Goal: Task Accomplishment & Management: Manage account settings

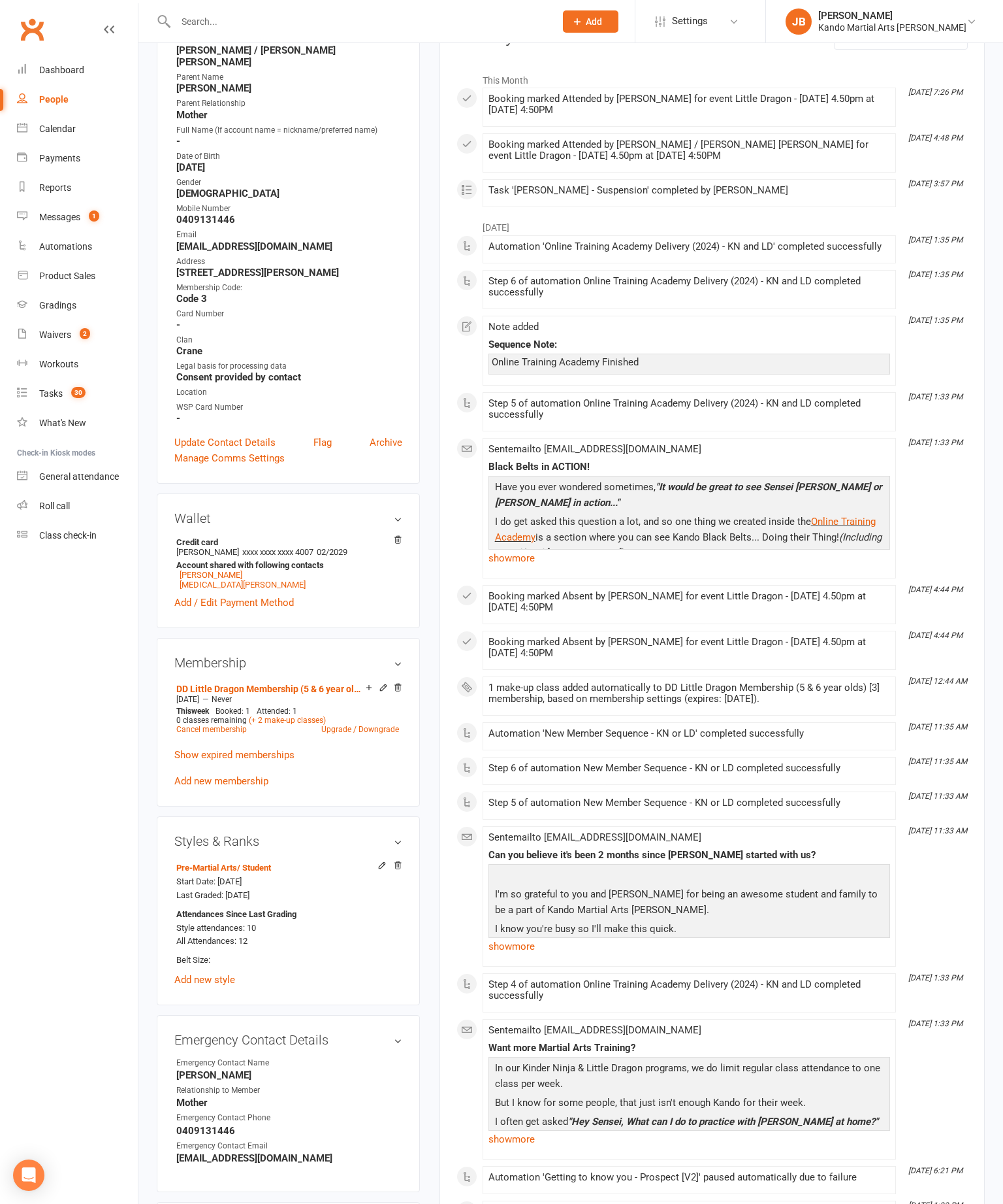
click at [71, 192] on div "Reports" at bounding box center [54, 188] width 32 height 11
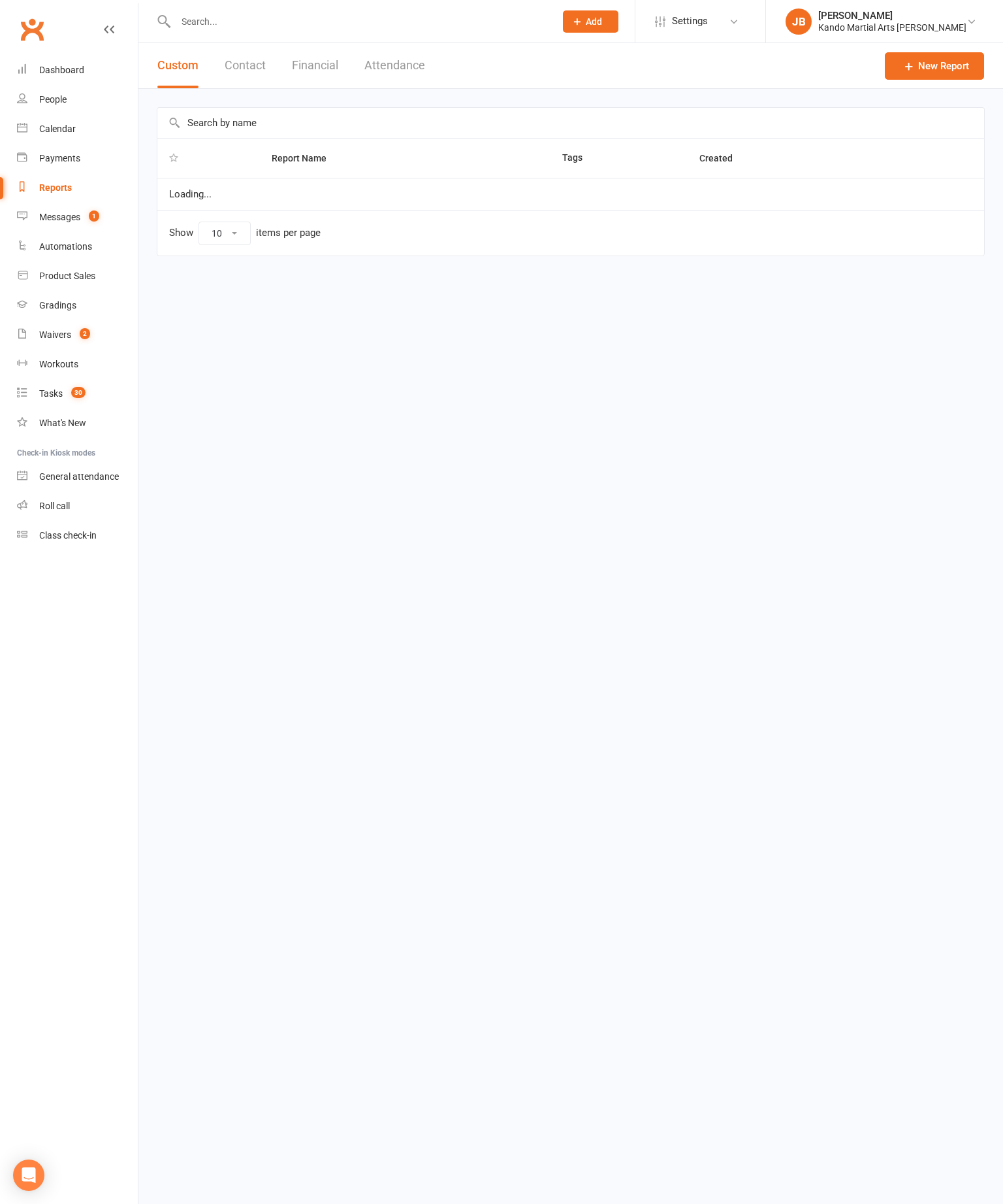
select select "100"
click at [386, 113] on input "text" at bounding box center [570, 123] width 827 height 30
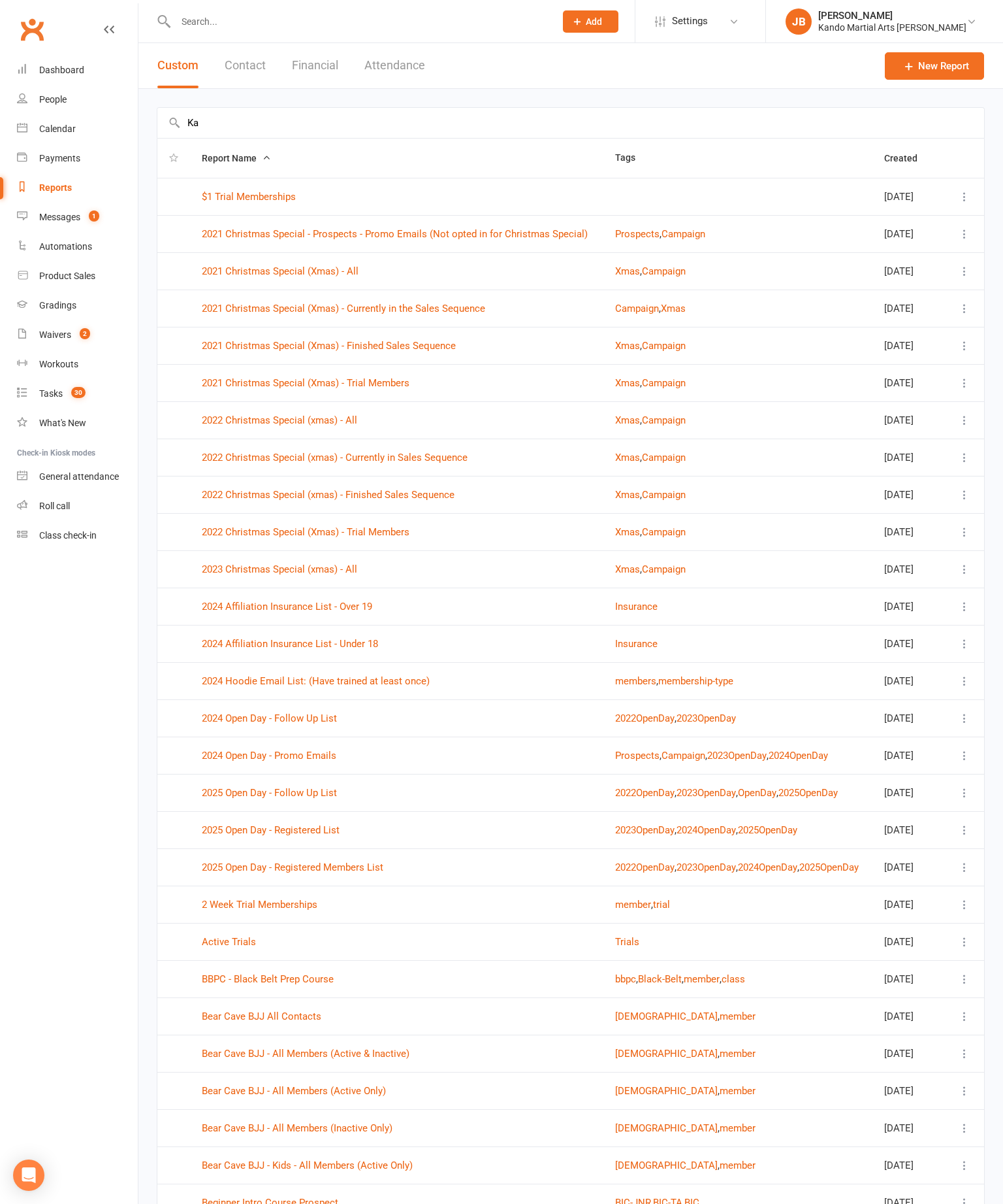
type input "K"
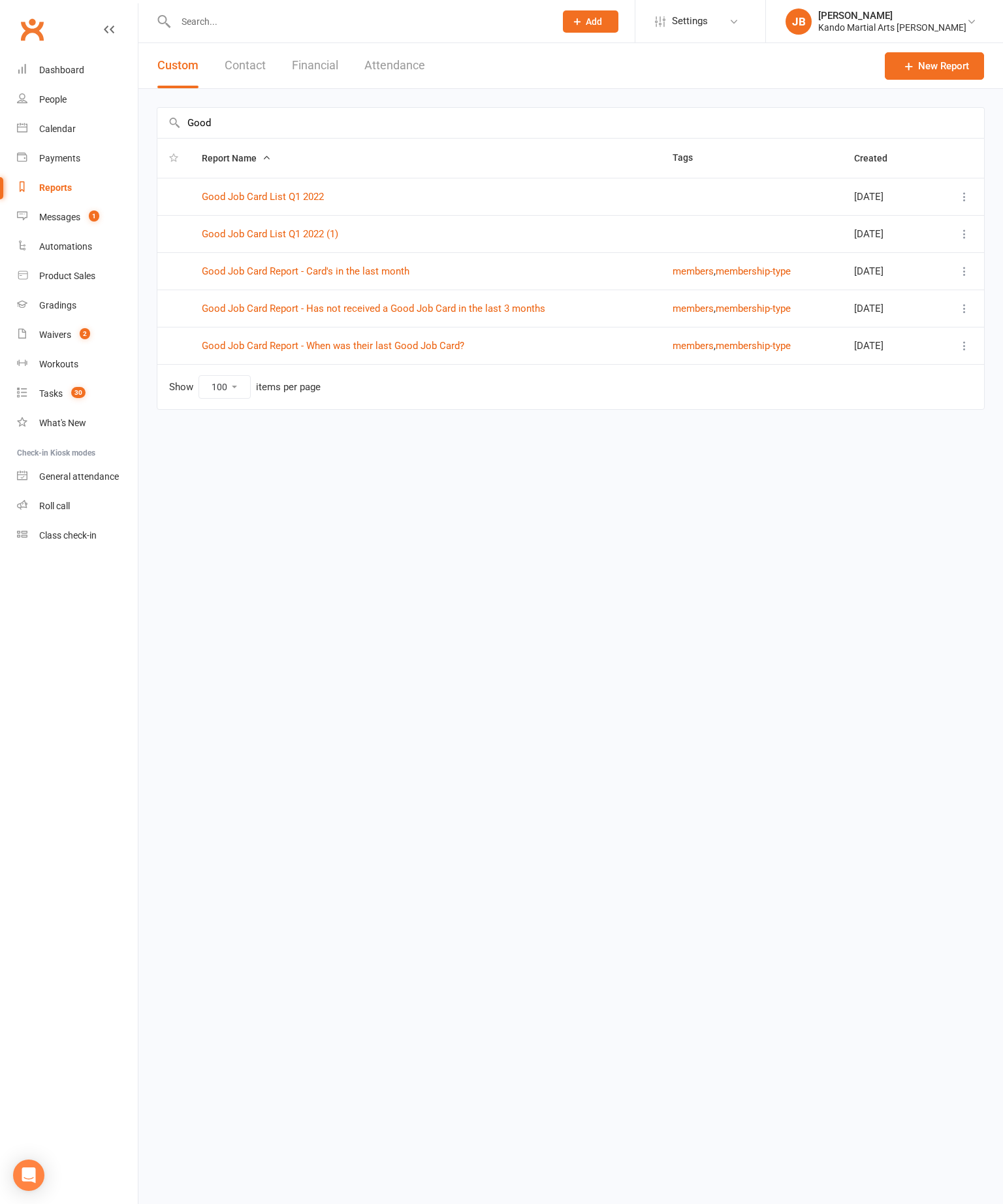
type input "Good"
click at [339, 291] on td "Good Job Card Report - Has not received a Good Job Card in the last 3 months" at bounding box center [425, 308] width 471 height 37
click at [399, 304] on link "Good Job Card Report - Has not received a Good Job Card in the last 3 months" at bounding box center [373, 308] width 344 height 12
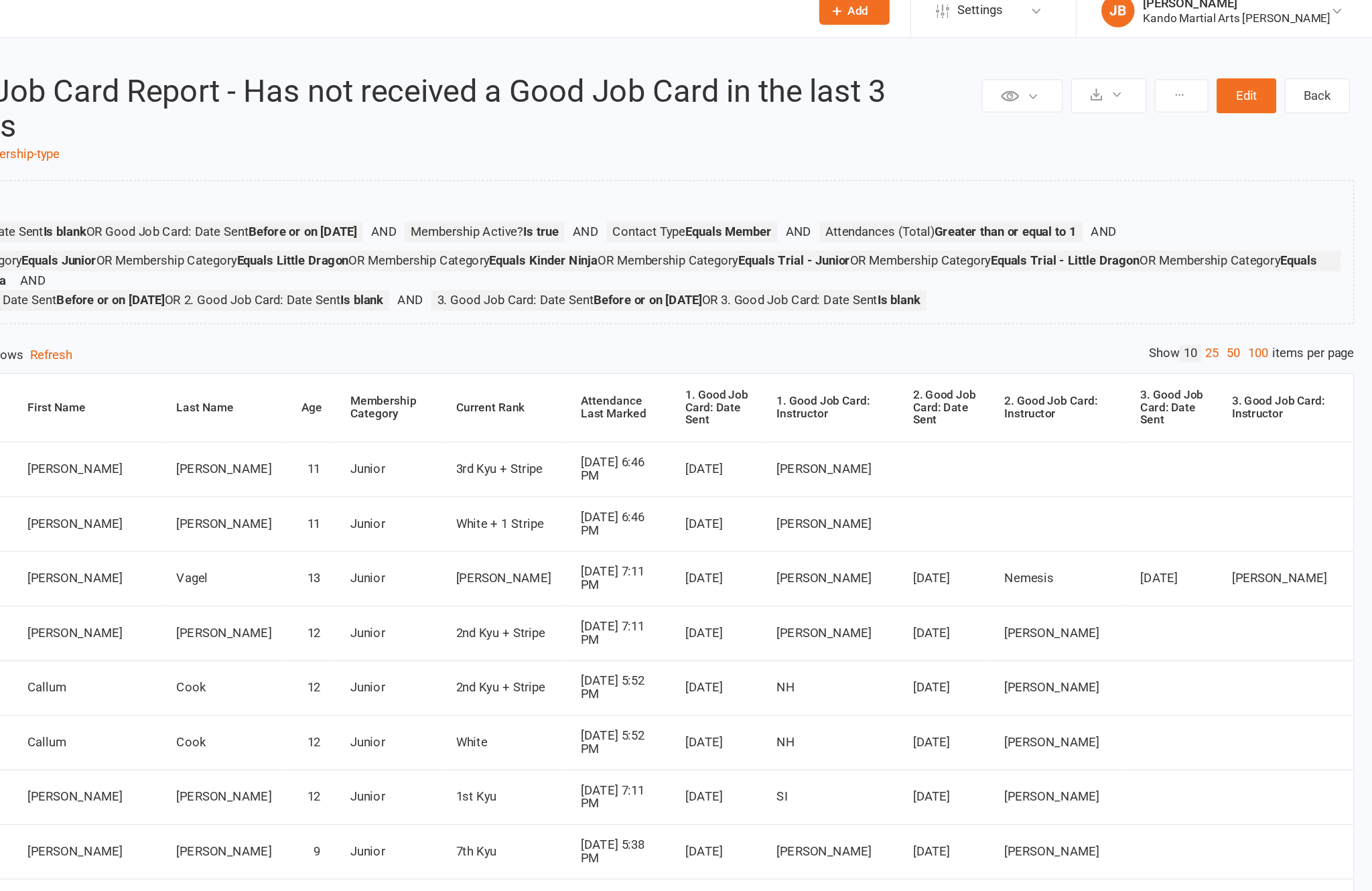
click at [1017, 304] on div "Private Report Only visible by me Public Report Visible to everyone at gym Expo…" at bounding box center [757, 472] width 1230 height 857
click at [1029, 307] on link "100" at bounding box center [1275, 299] width 22 height 14
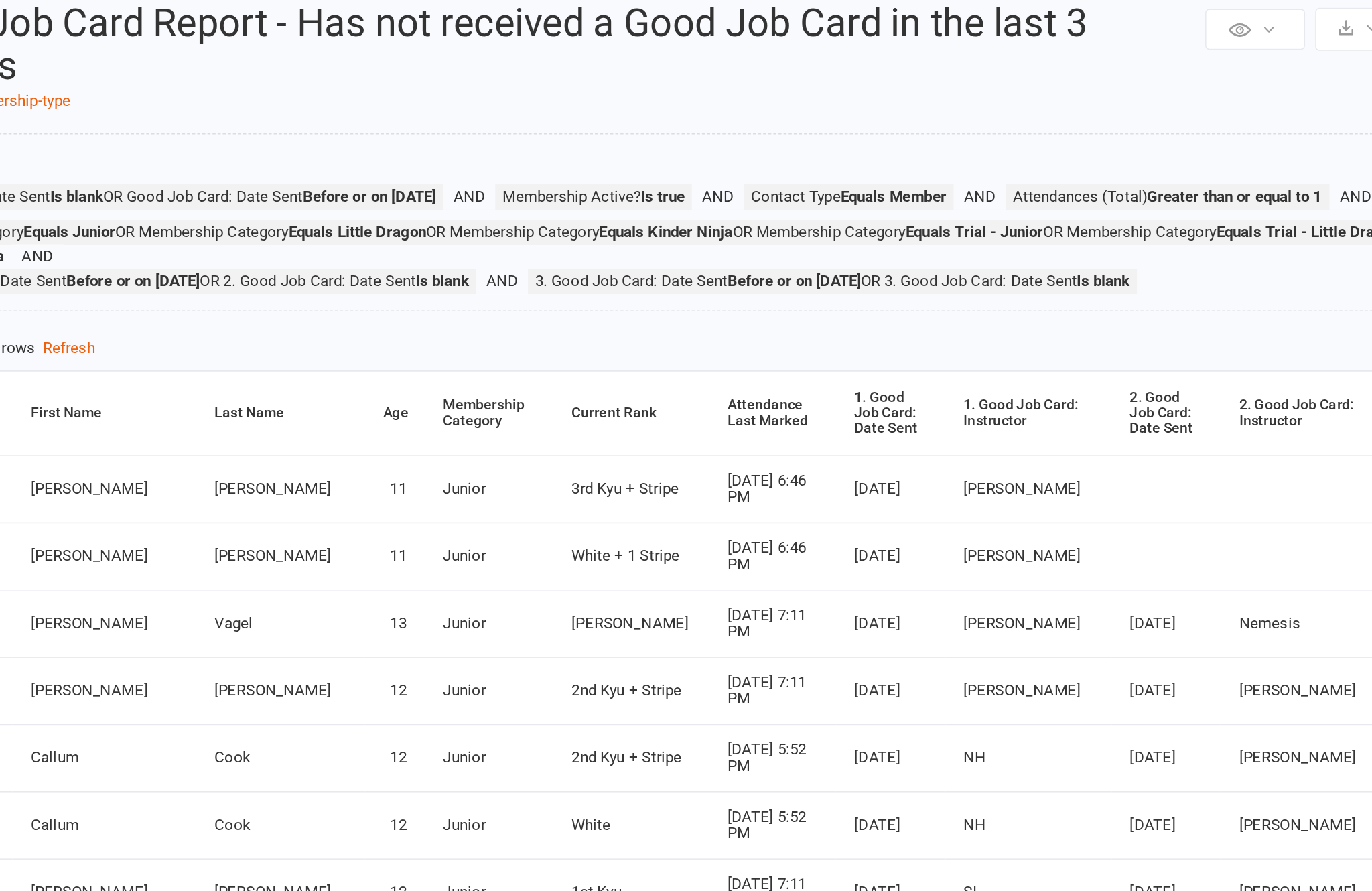
click at [737, 333] on div "Attendance Last Marked" at bounding box center [767, 344] width 61 height 20
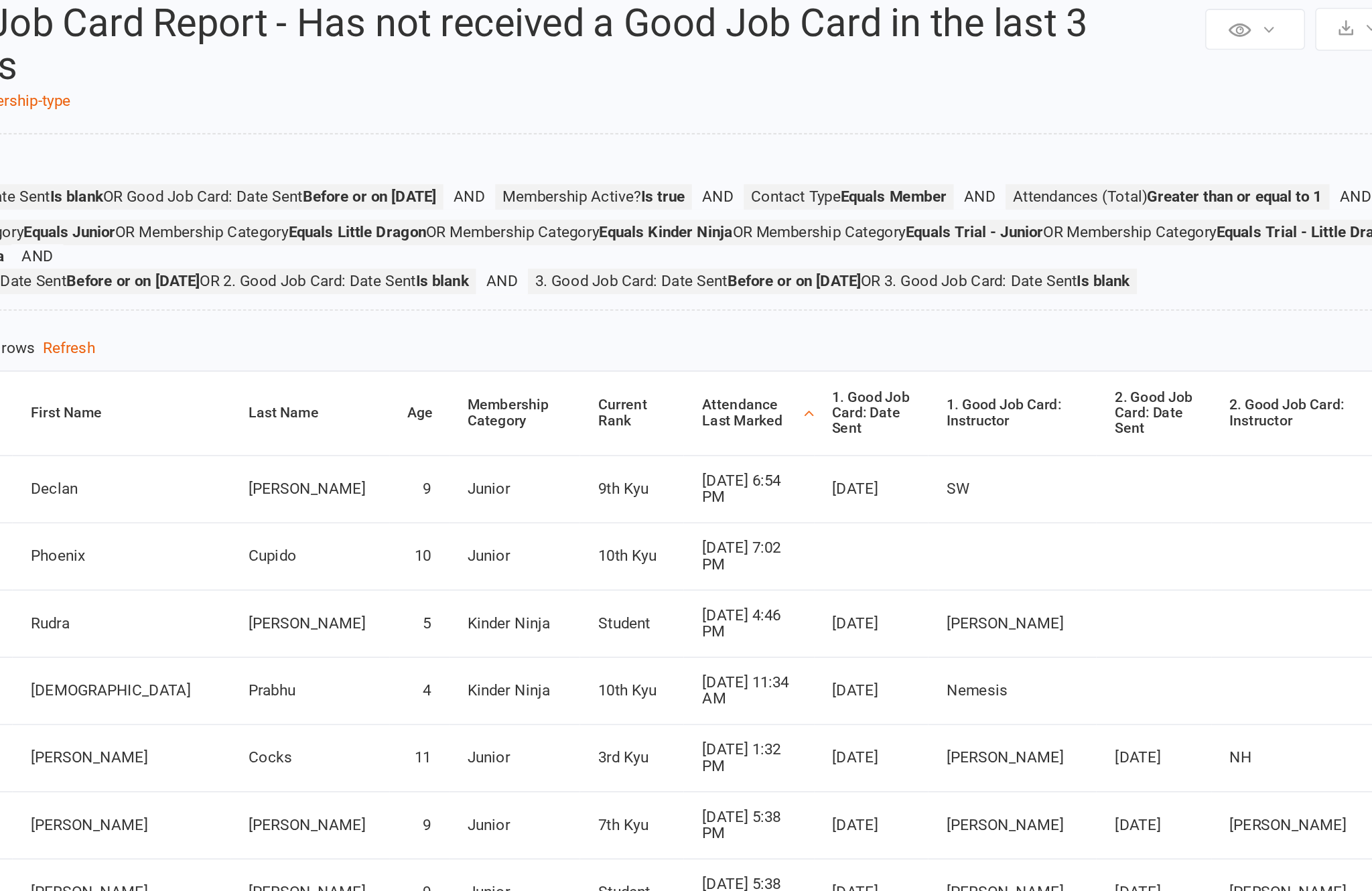
click at [708, 317] on th "Attendance Last Marked" at bounding box center [751, 344] width 86 height 55
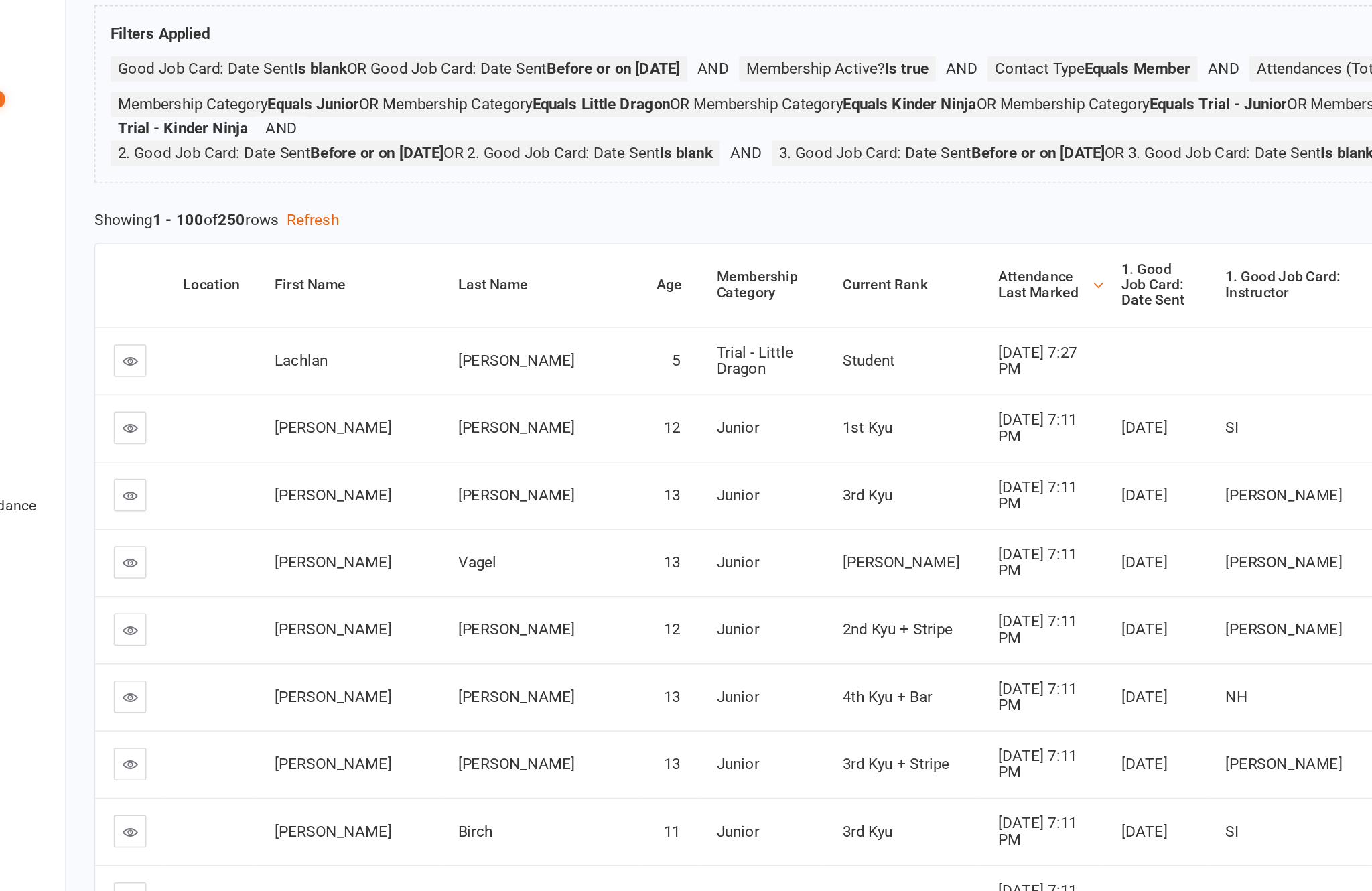
click at [173, 426] on link at bounding box center [183, 437] width 21 height 21
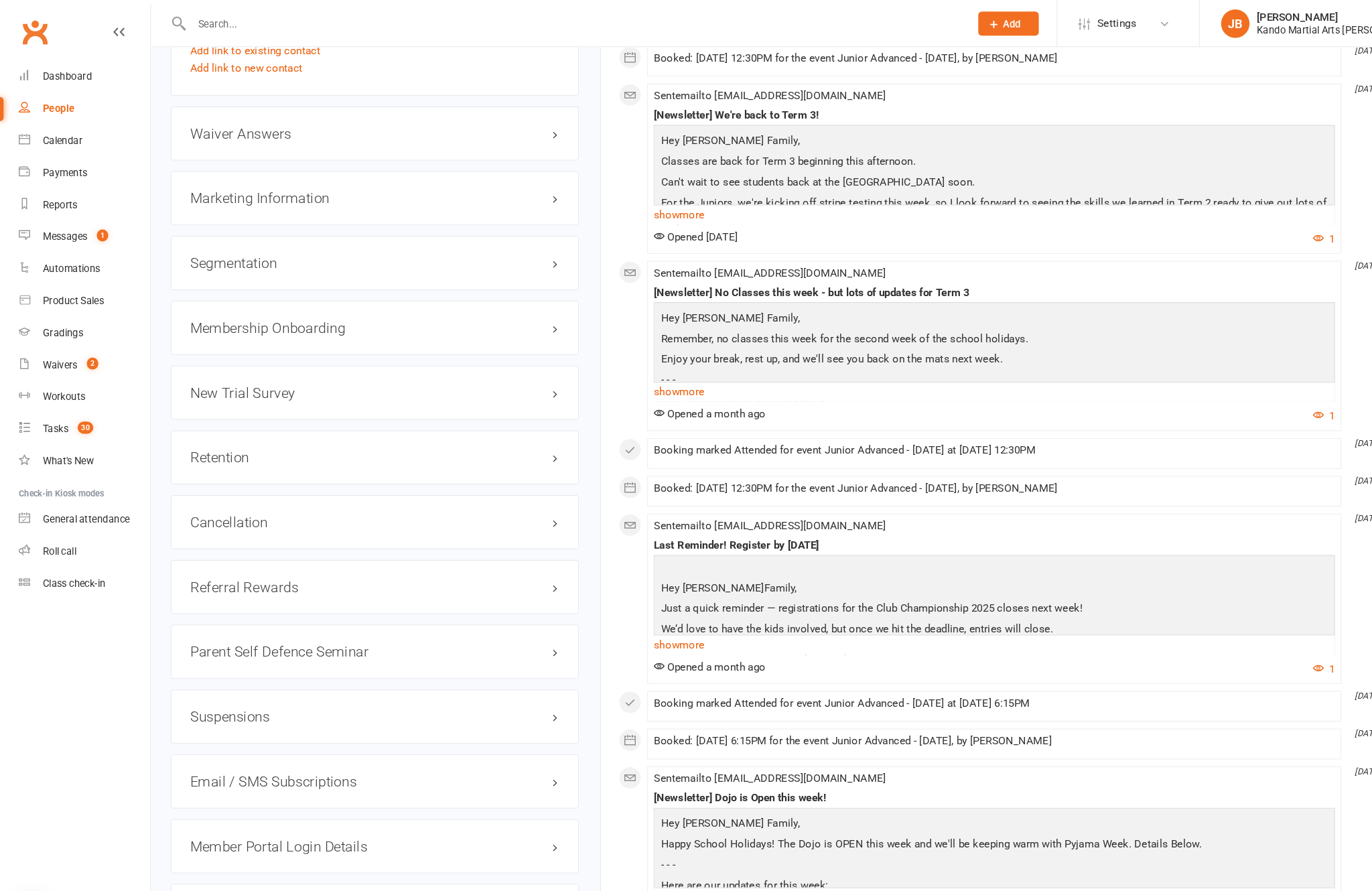
scroll to position [1509, 0]
click at [507, 405] on div "Retention edit" at bounding box center [353, 430] width 383 height 51
click at [518, 424] on h3 "Retention edit" at bounding box center [352, 430] width 347 height 15
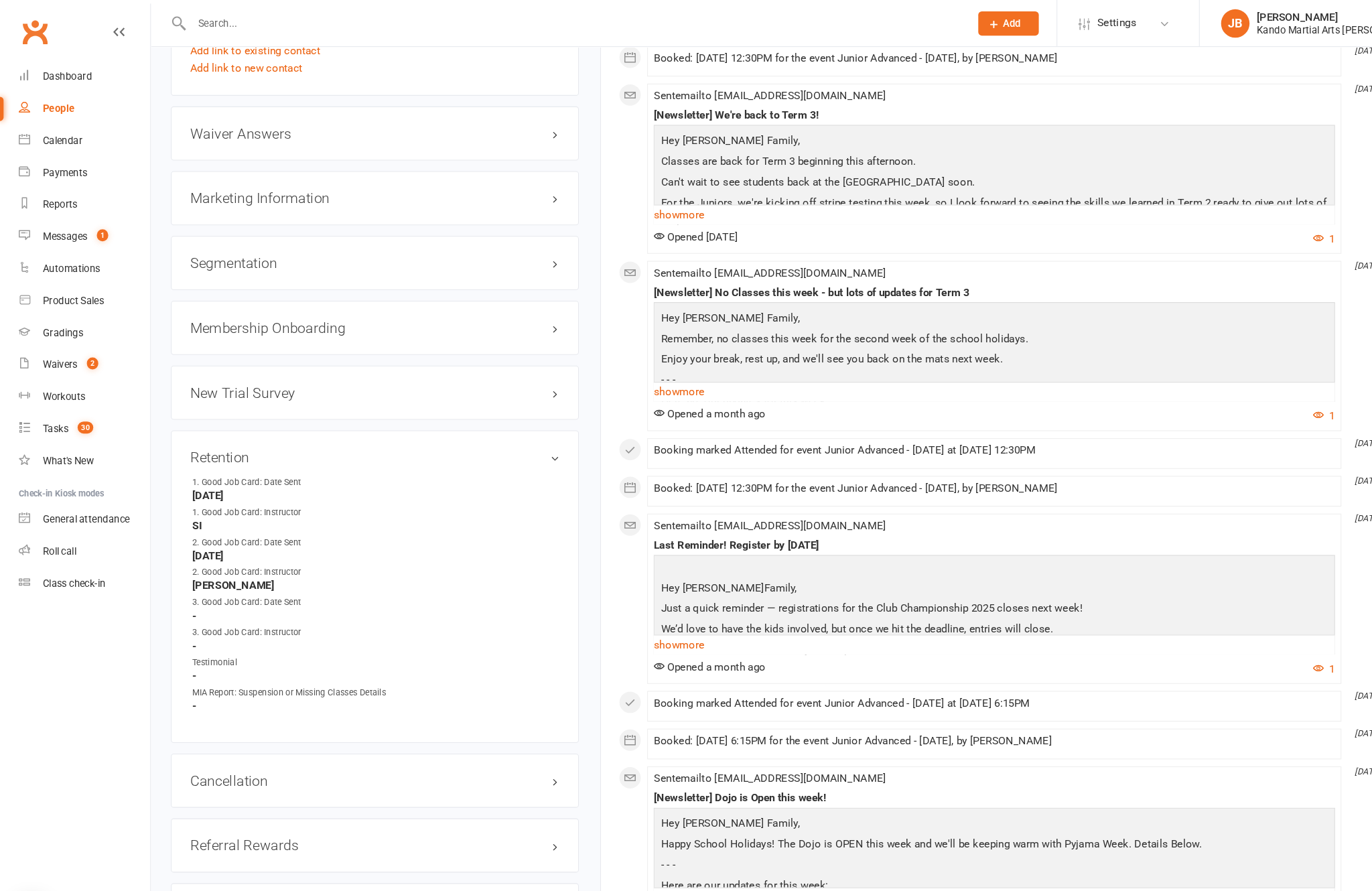
click at [529, 412] on div "Retention edit 1. Good Job Card: Date Sent [DATE] 1. Good Job Card: Instructor …" at bounding box center [353, 552] width 383 height 295
click at [509, 423] on h3 "Retention edit" at bounding box center [352, 430] width 347 height 15
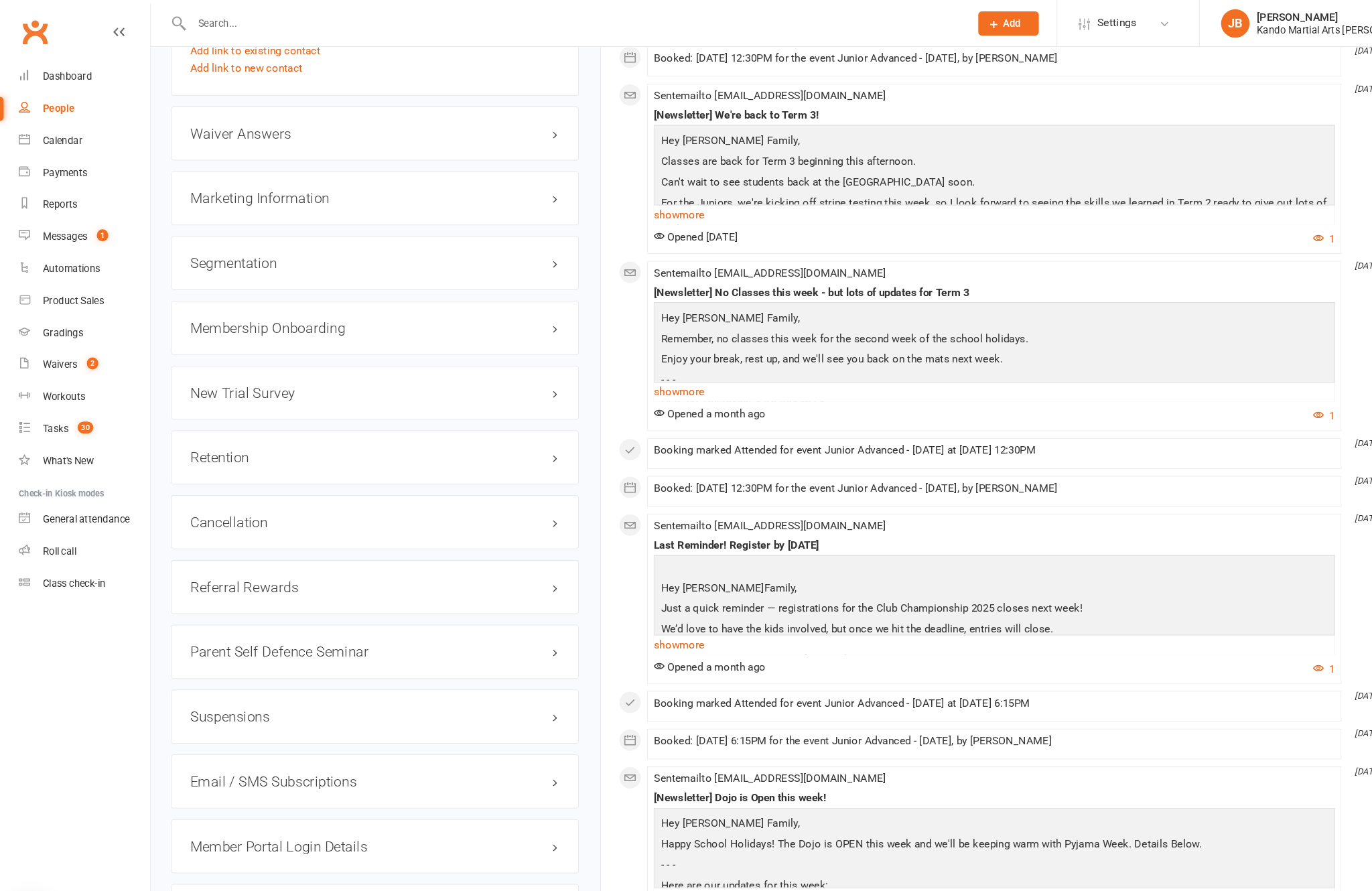
click at [0, 0] on link "edit" at bounding box center [0, 0] width 0 height 0
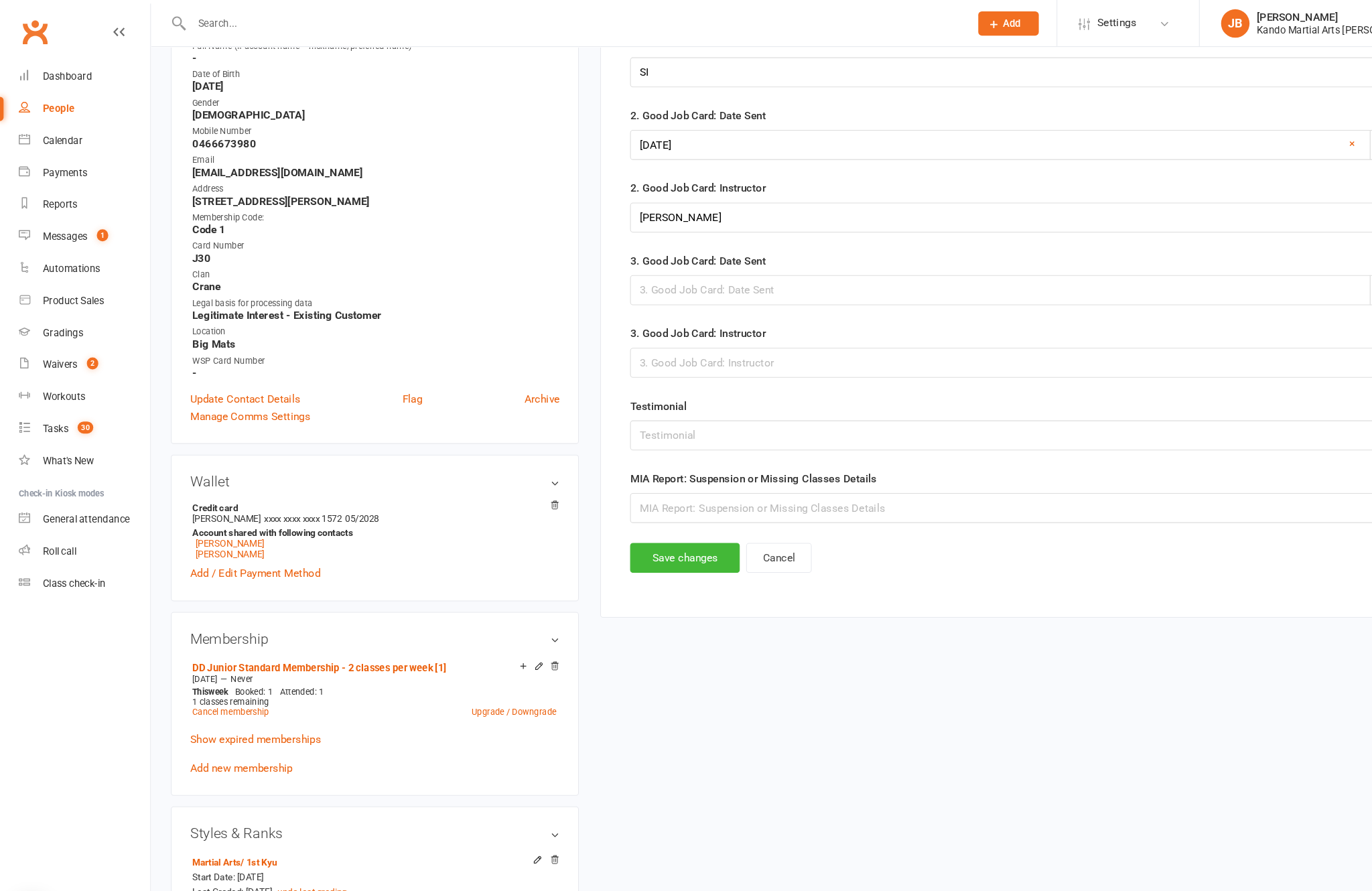
scroll to position [130, 0]
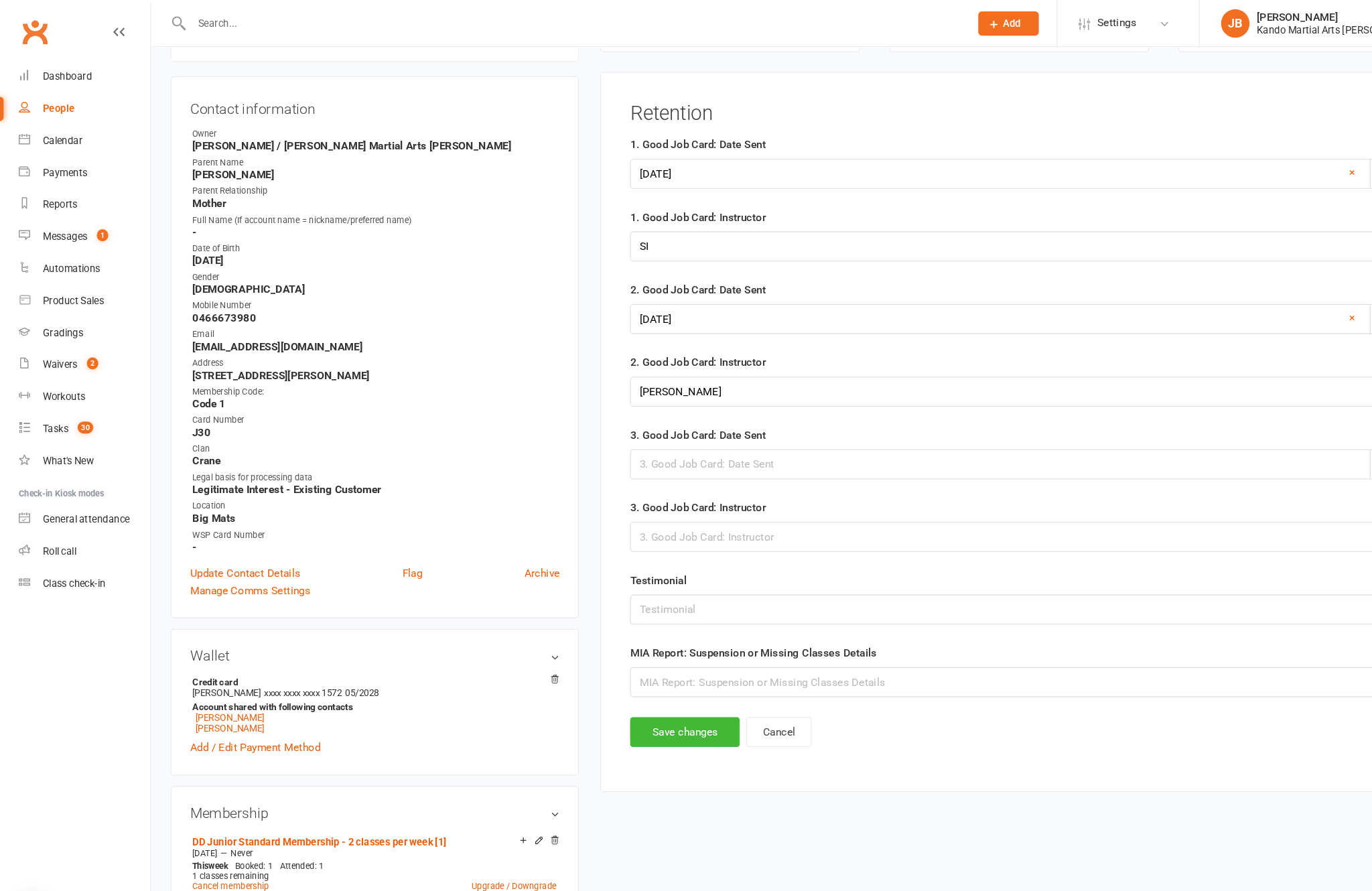
click at [681, 451] on div at bounding box center [959, 437] width 733 height 28
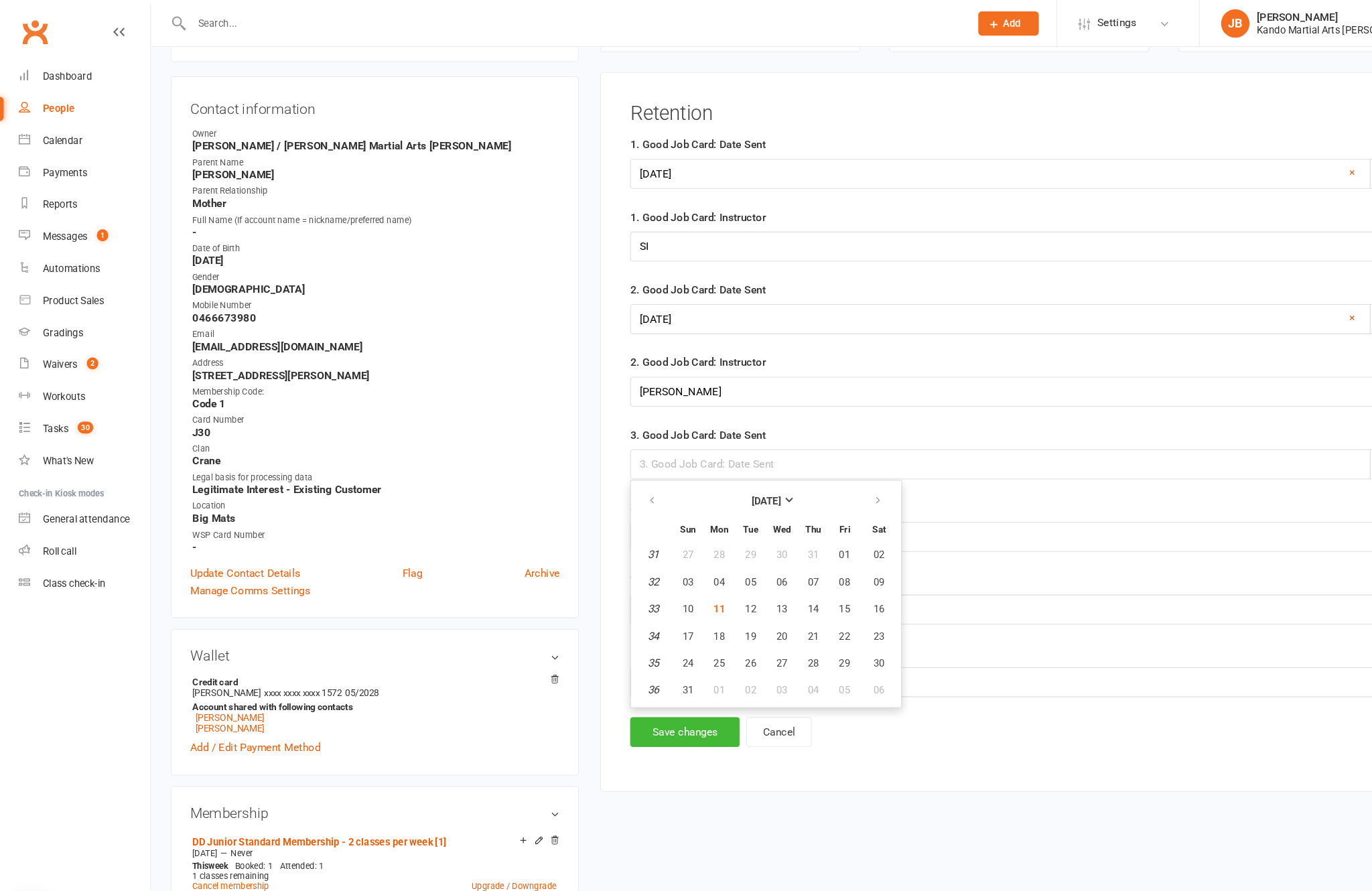
scroll to position [132, 0]
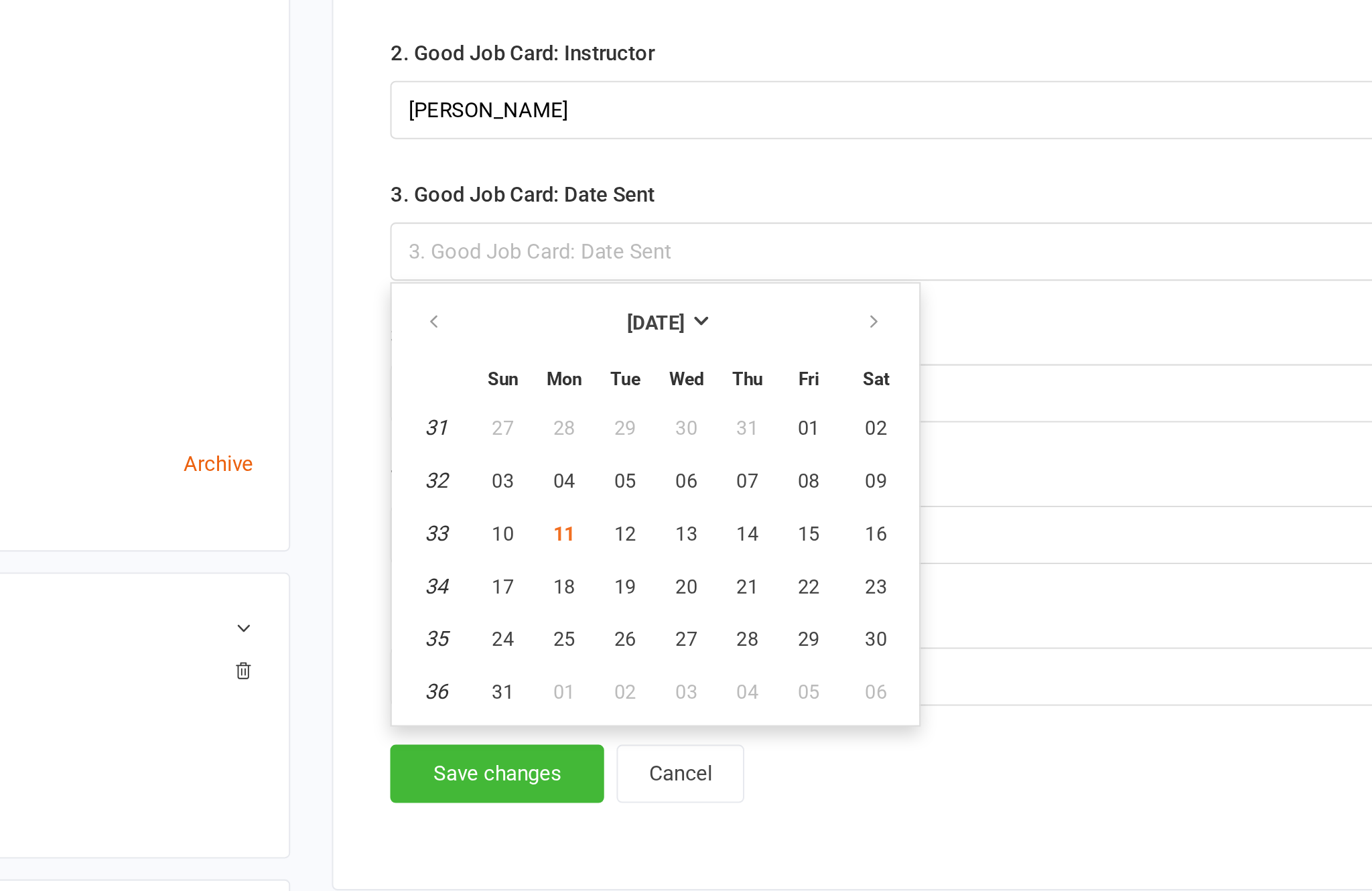
click at [671, 565] on span "11" at bounding box center [677, 571] width 11 height 11
type input "[DATE]"
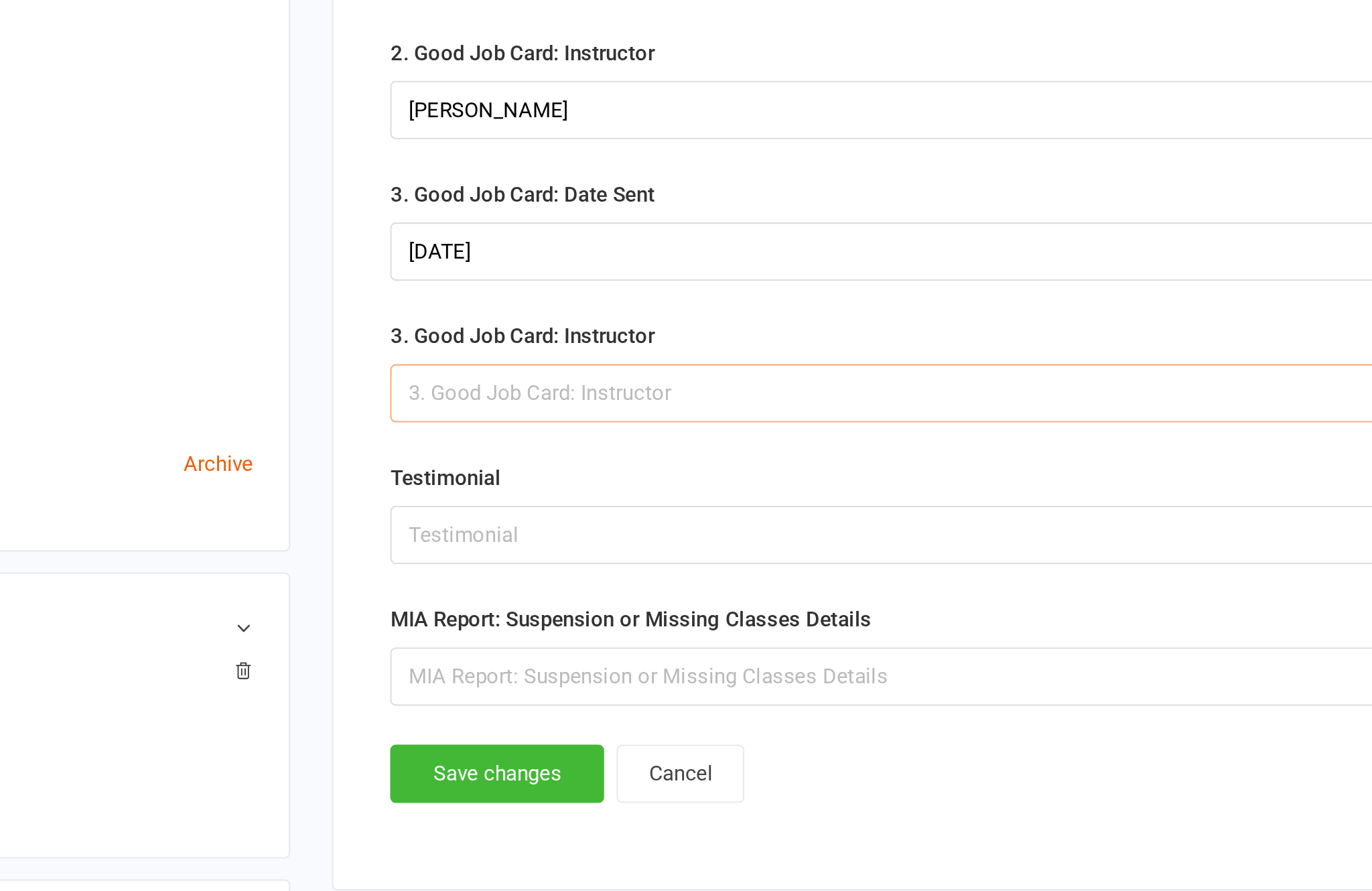
click at [593, 489] on input "text" at bounding box center [959, 503] width 733 height 28
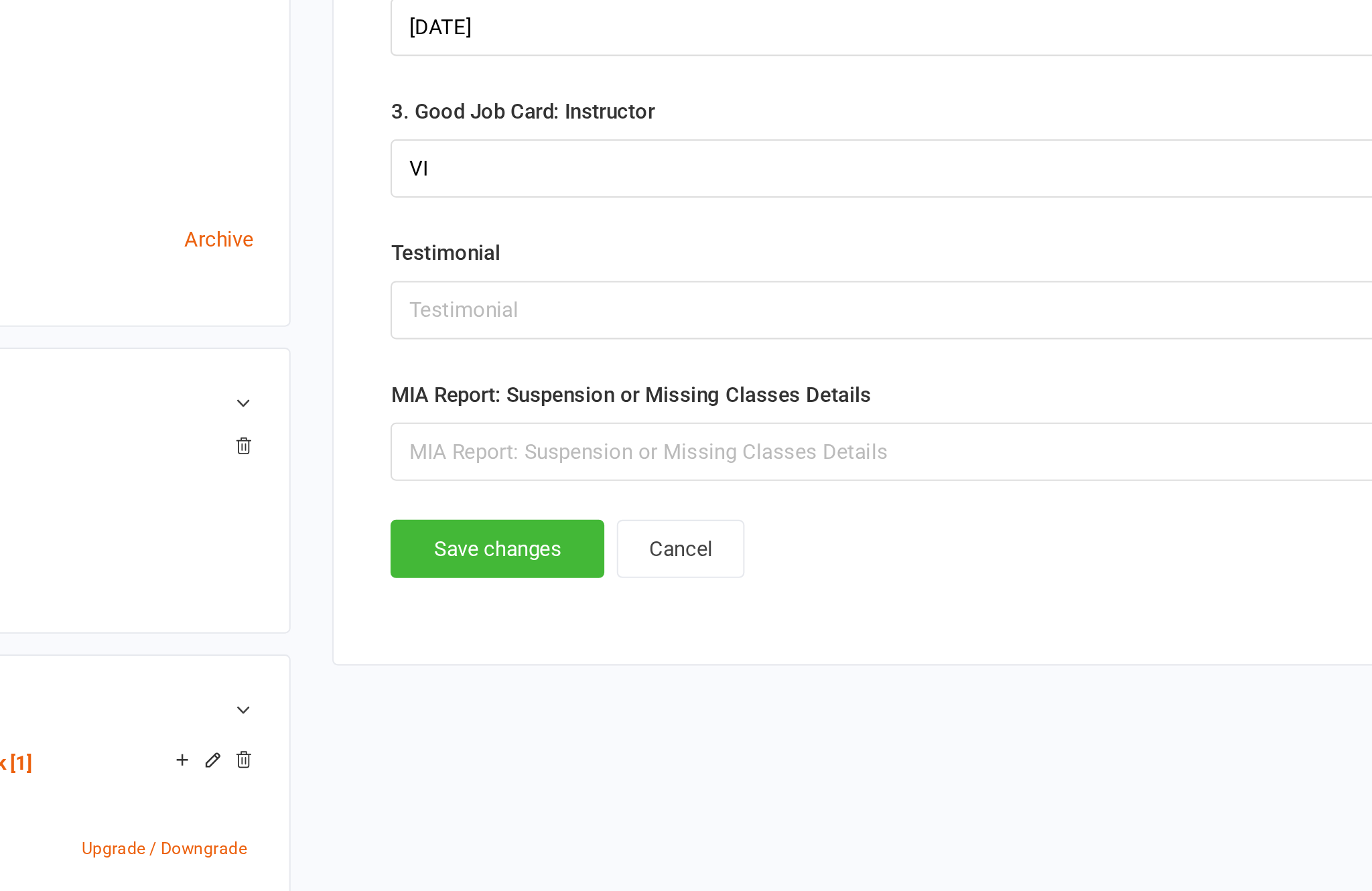
scroll to position [135, 0]
type input "VI"
click at [593, 670] on button "Save changes" at bounding box center [644, 684] width 103 height 28
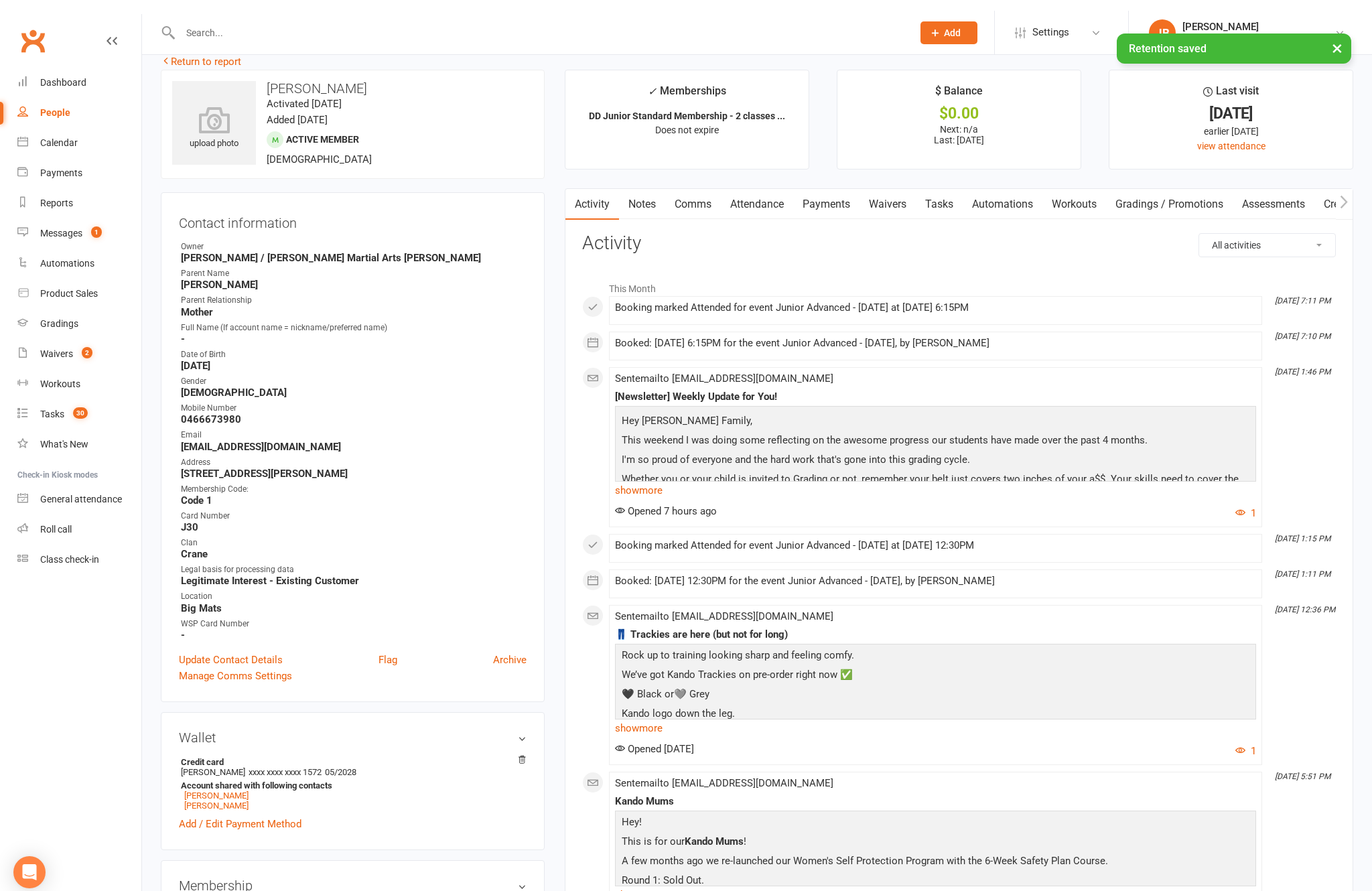
scroll to position [0, 0]
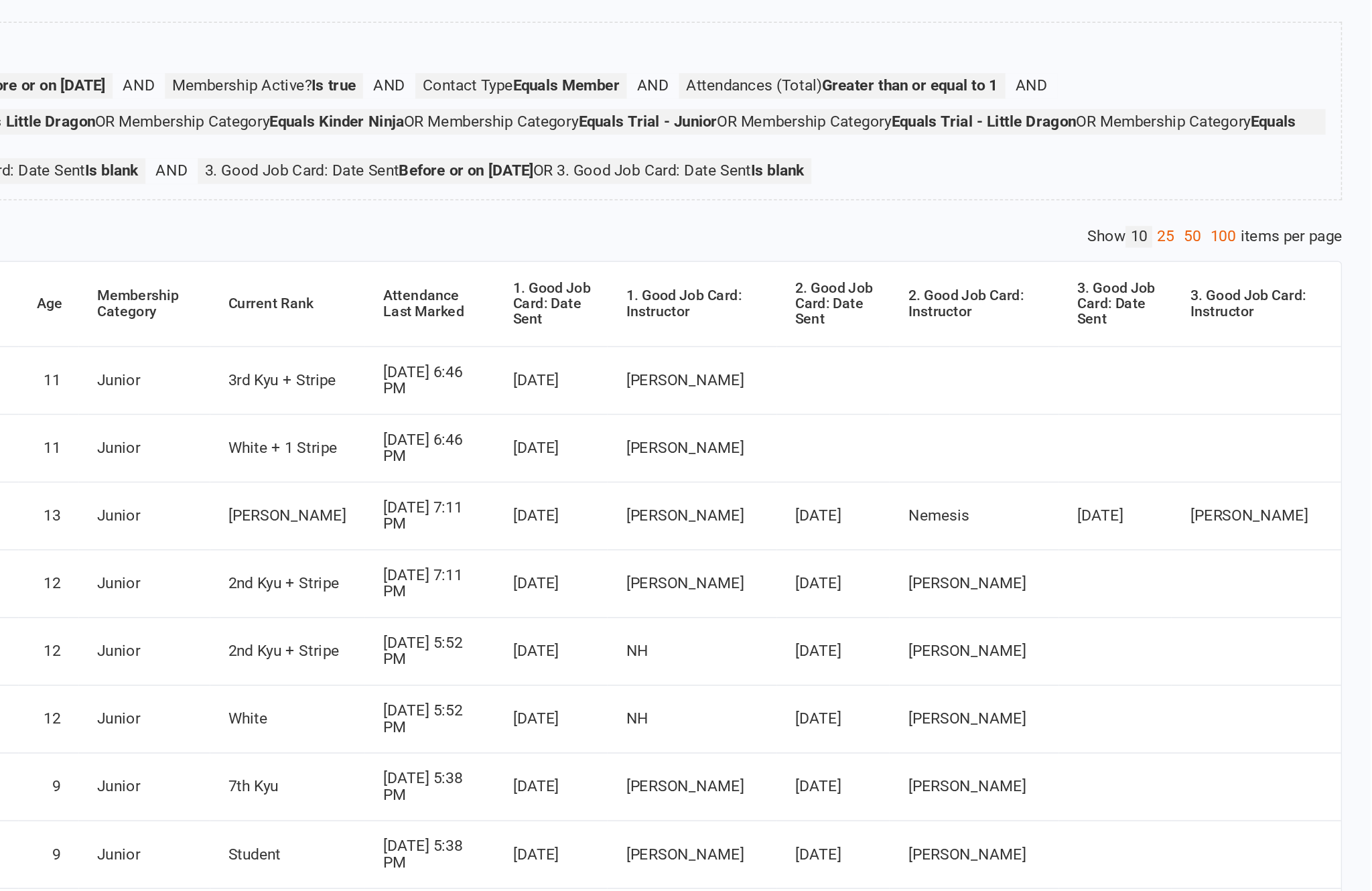
click at [787, 171] on div "Private Report Only visible by me Public Report Visible to everyone at gym Expo…" at bounding box center [757, 472] width 1230 height 857
click at [1029, 292] on link "100" at bounding box center [1275, 299] width 22 height 14
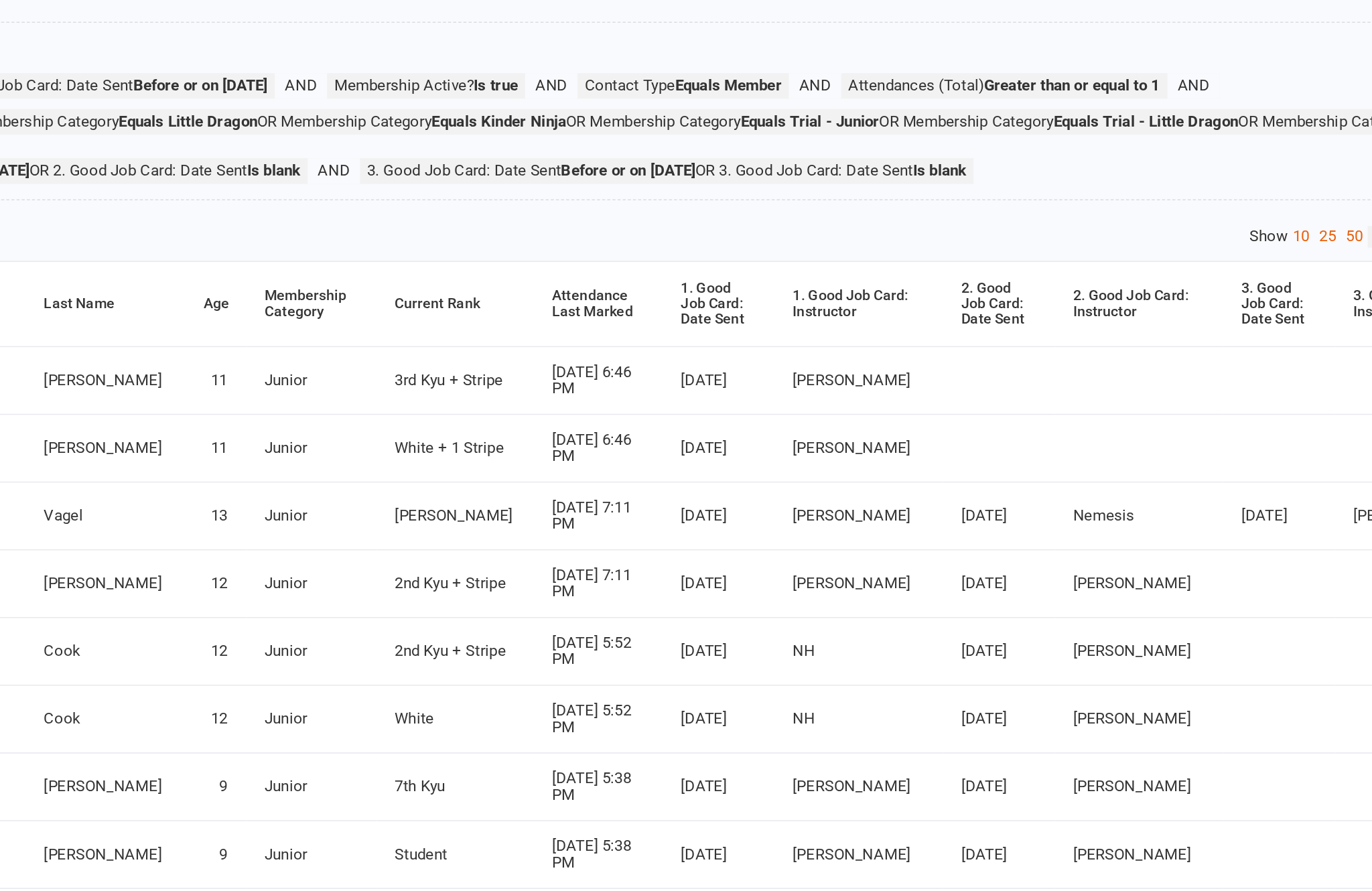
click at [720, 317] on th "Attendance Last Marked" at bounding box center [761, 344] width 85 height 55
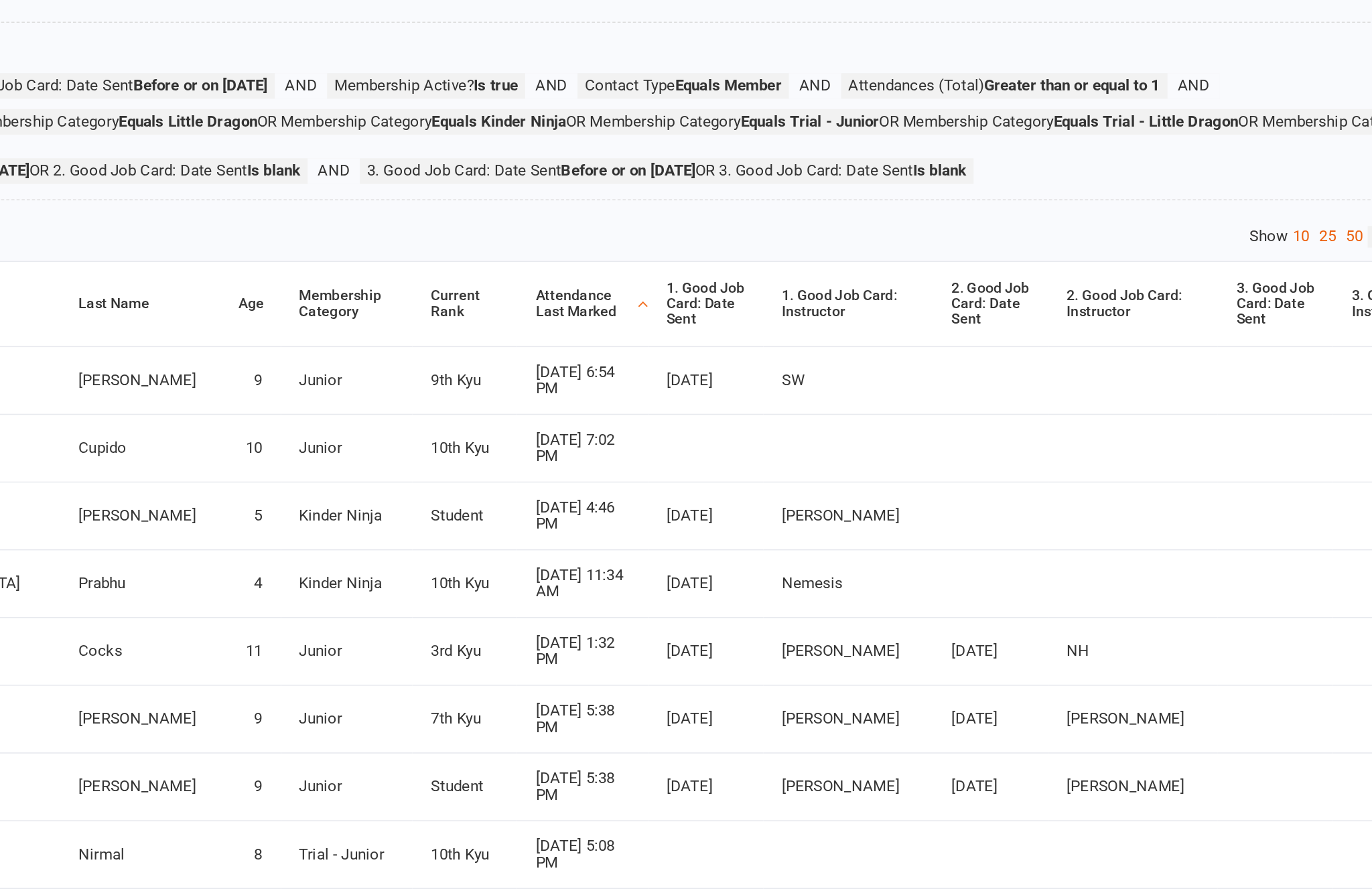
click at [720, 333] on div "Attendance Last Marked" at bounding box center [752, 344] width 63 height 20
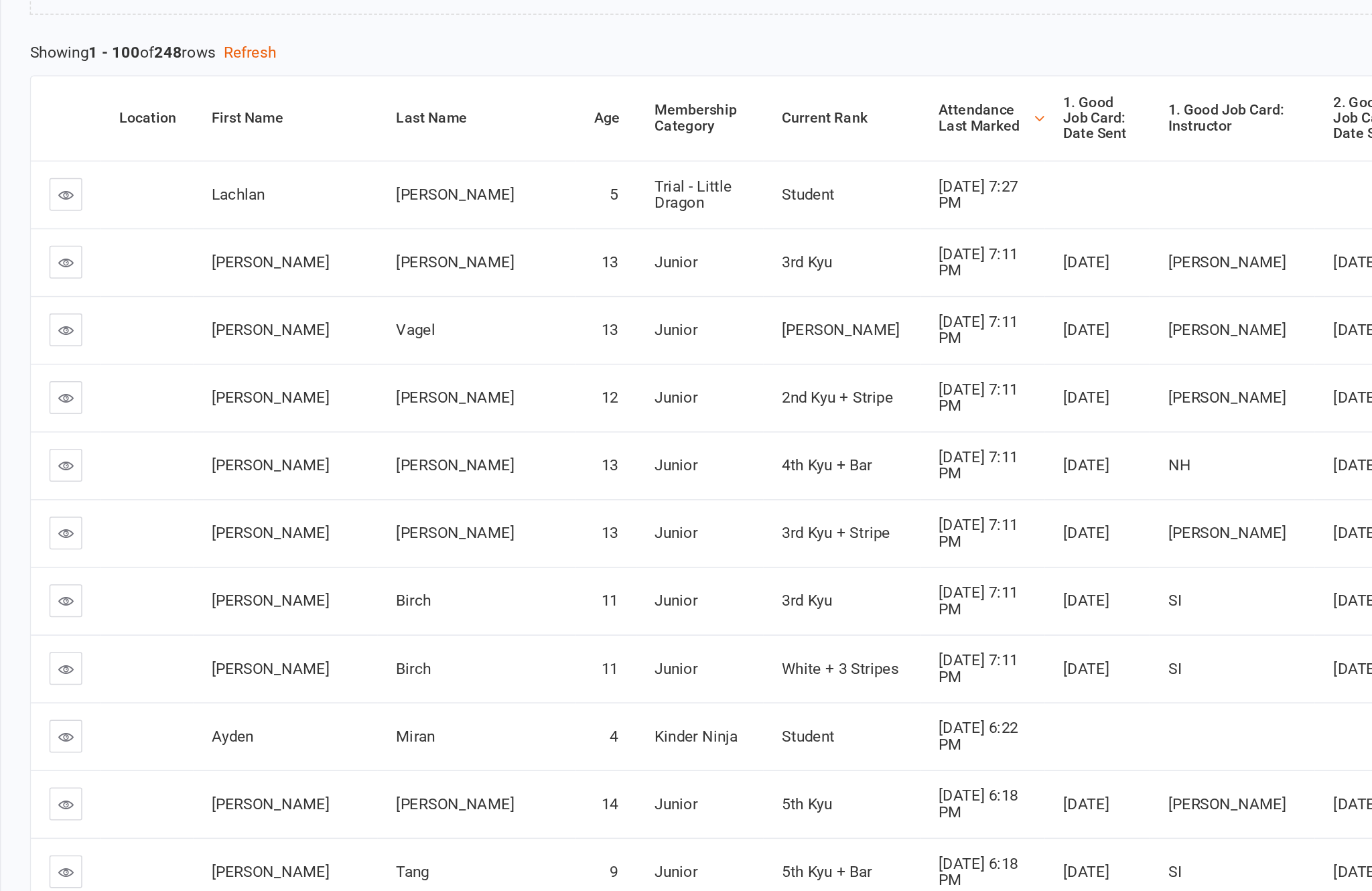
scroll to position [13, 0]
click at [180, 773] on icon at bounding box center [184, 777] width 10 height 10
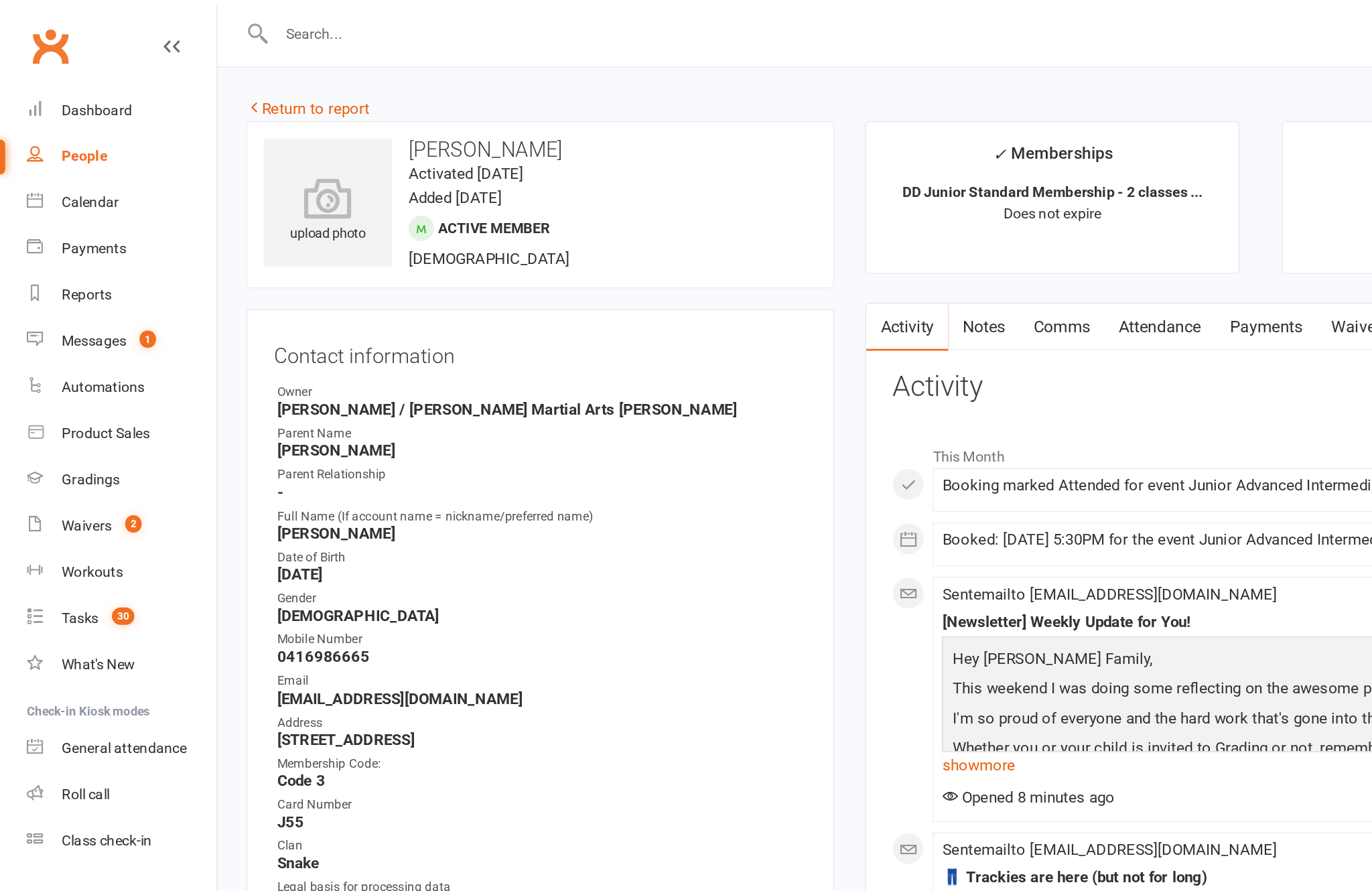
click at [334, 17] on input "text" at bounding box center [539, 22] width 727 height 19
click at [524, 106] on div "upload photo [PERSON_NAME] Activated [DATE] Added [DATE] Active member [DEMOGRA…" at bounding box center [353, 133] width 383 height 109
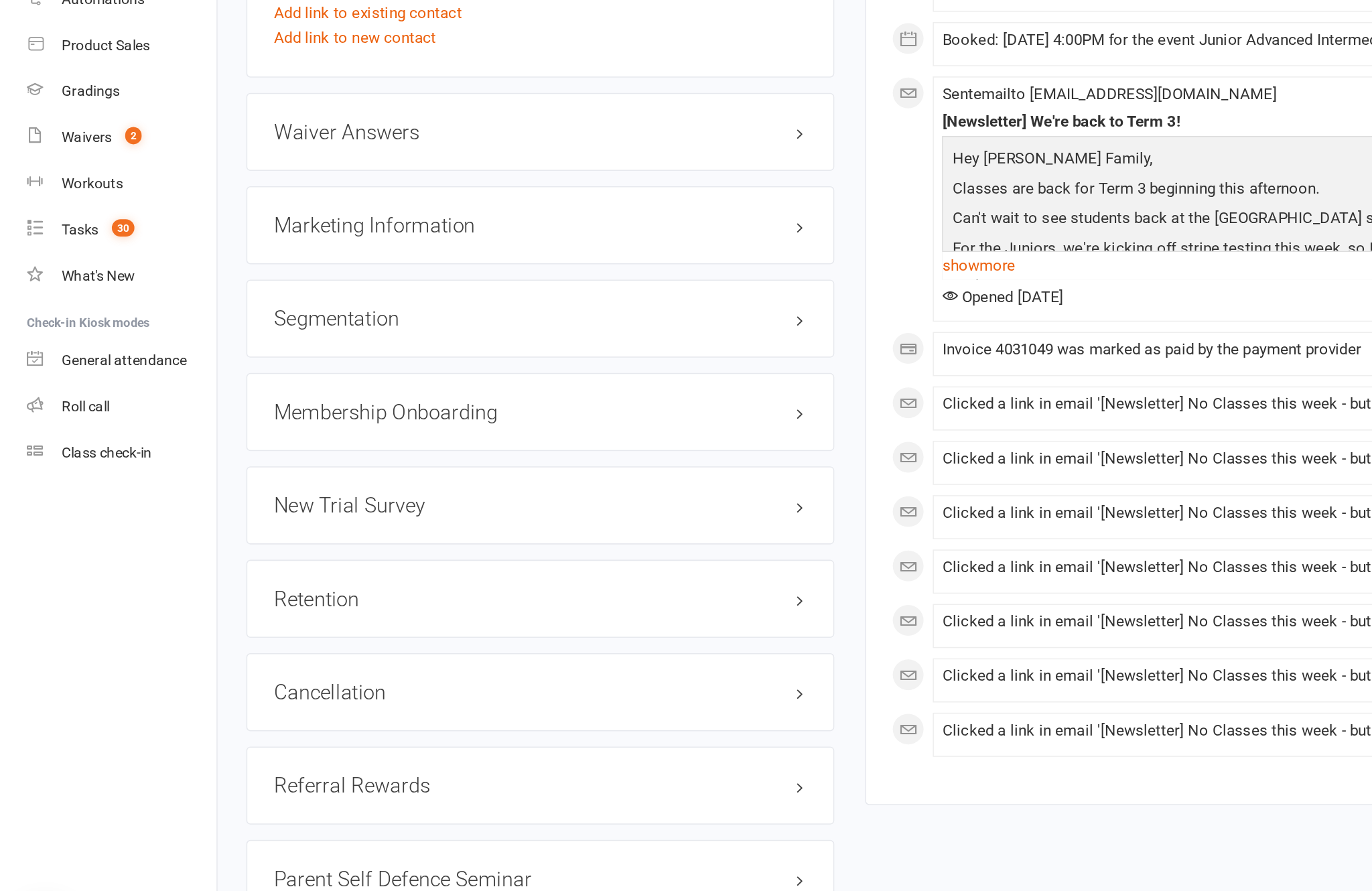
scroll to position [1384, 0]
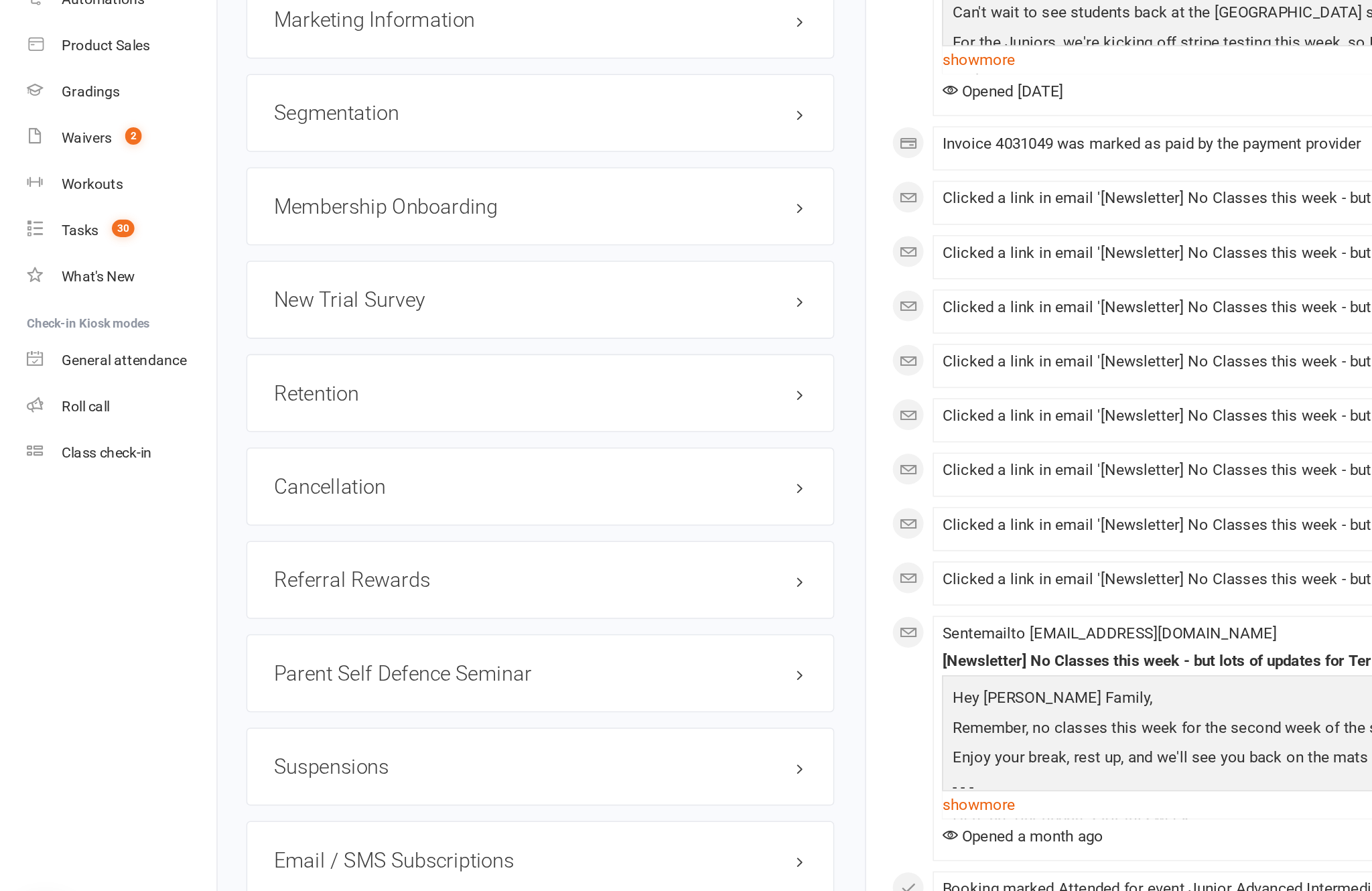
click at [0, 0] on link "edit" at bounding box center [0, 0] width 0 height 0
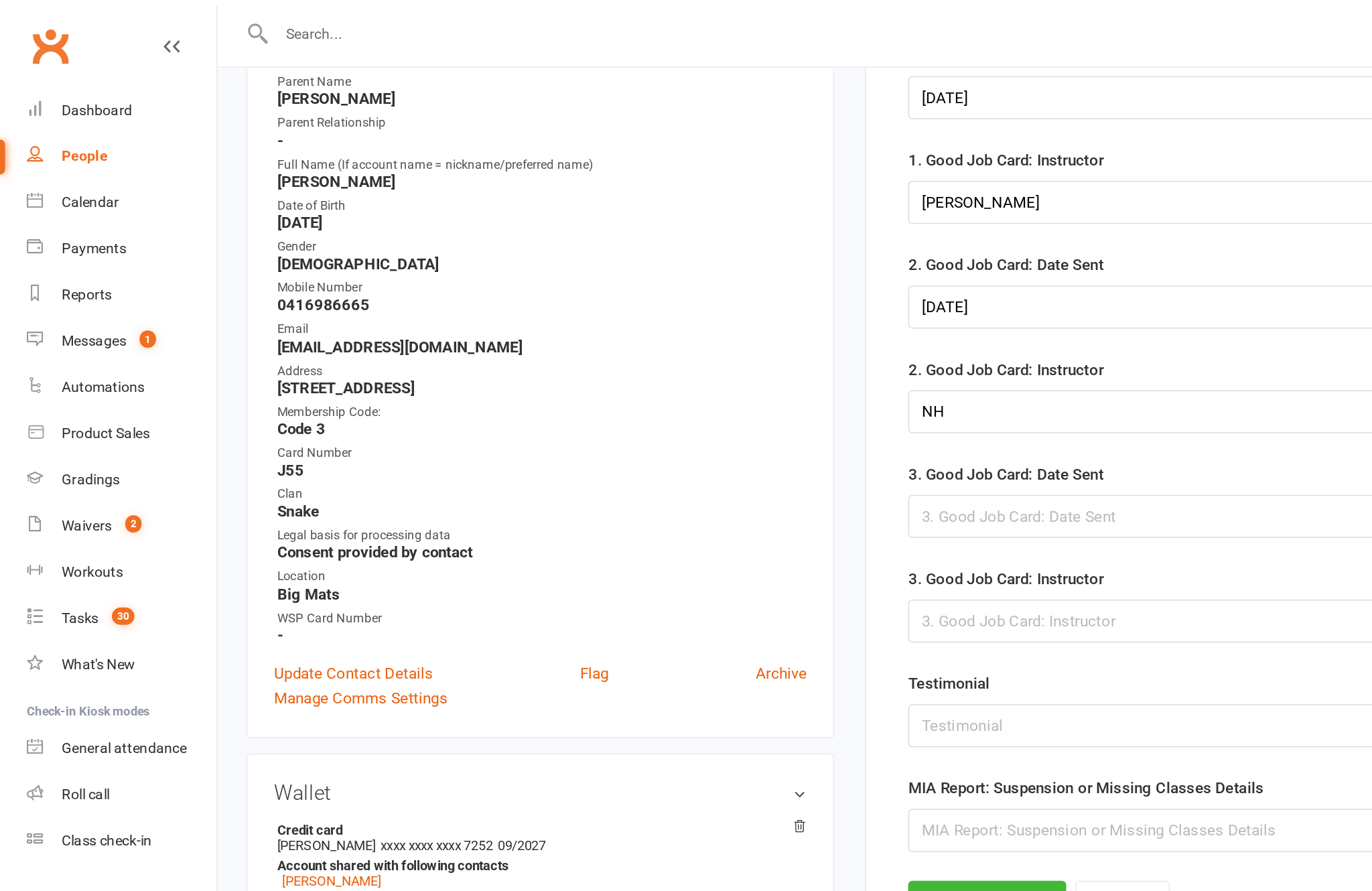
scroll to position [129, 0]
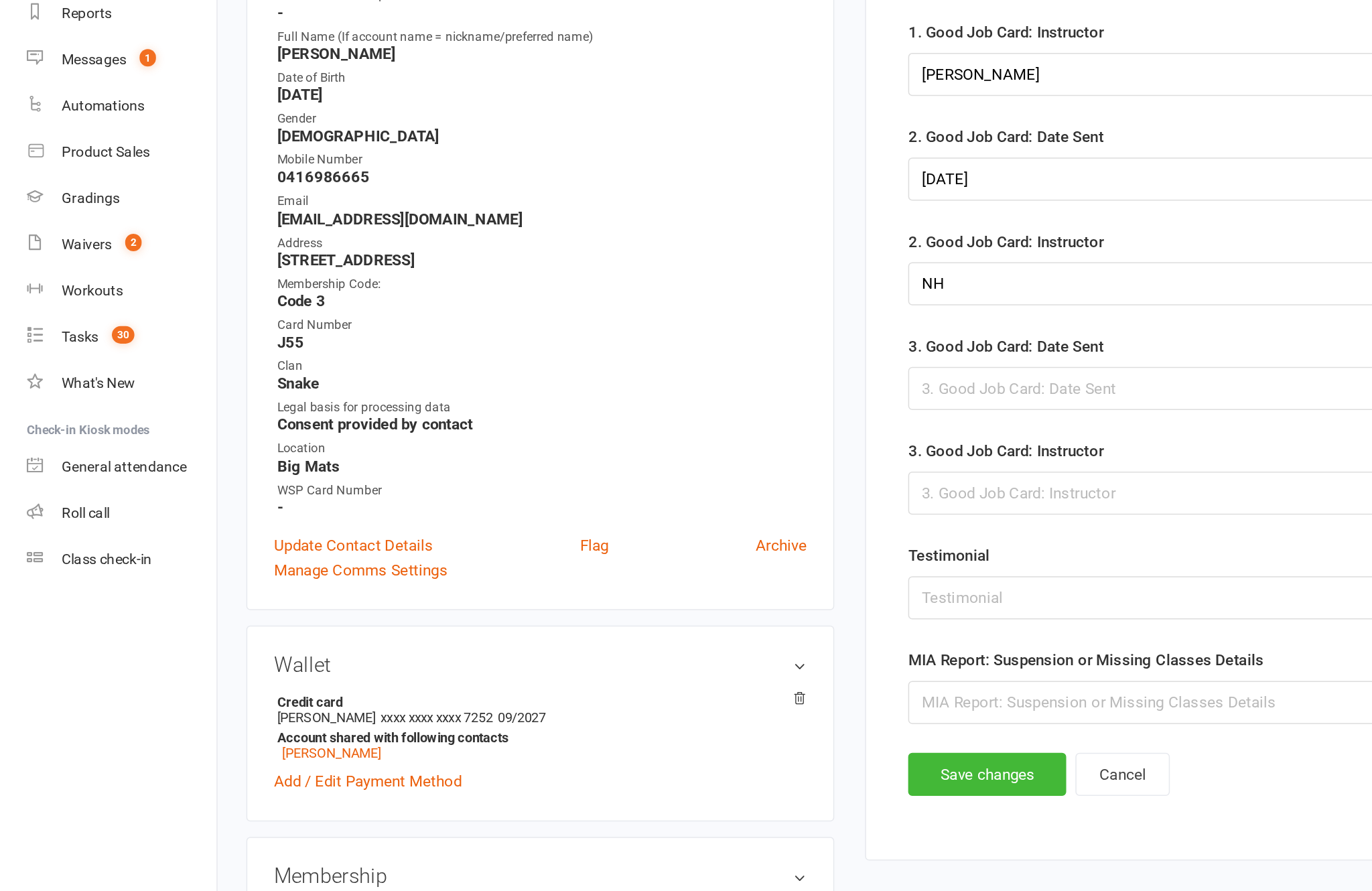
click at [725, 424] on div at bounding box center [959, 438] width 733 height 28
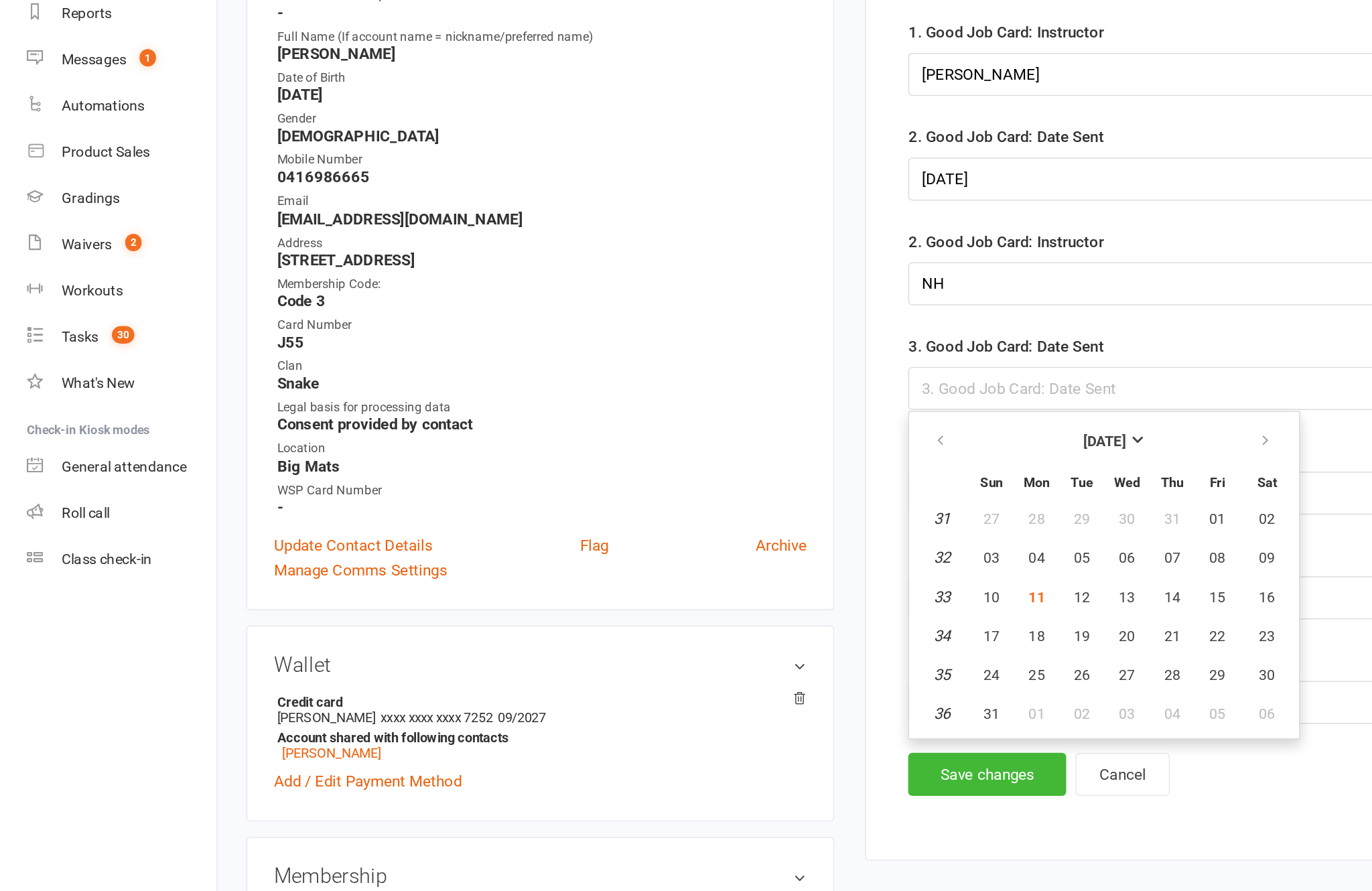
click at [675, 568] on span "11" at bounding box center [677, 574] width 11 height 11
type input "[DATE]"
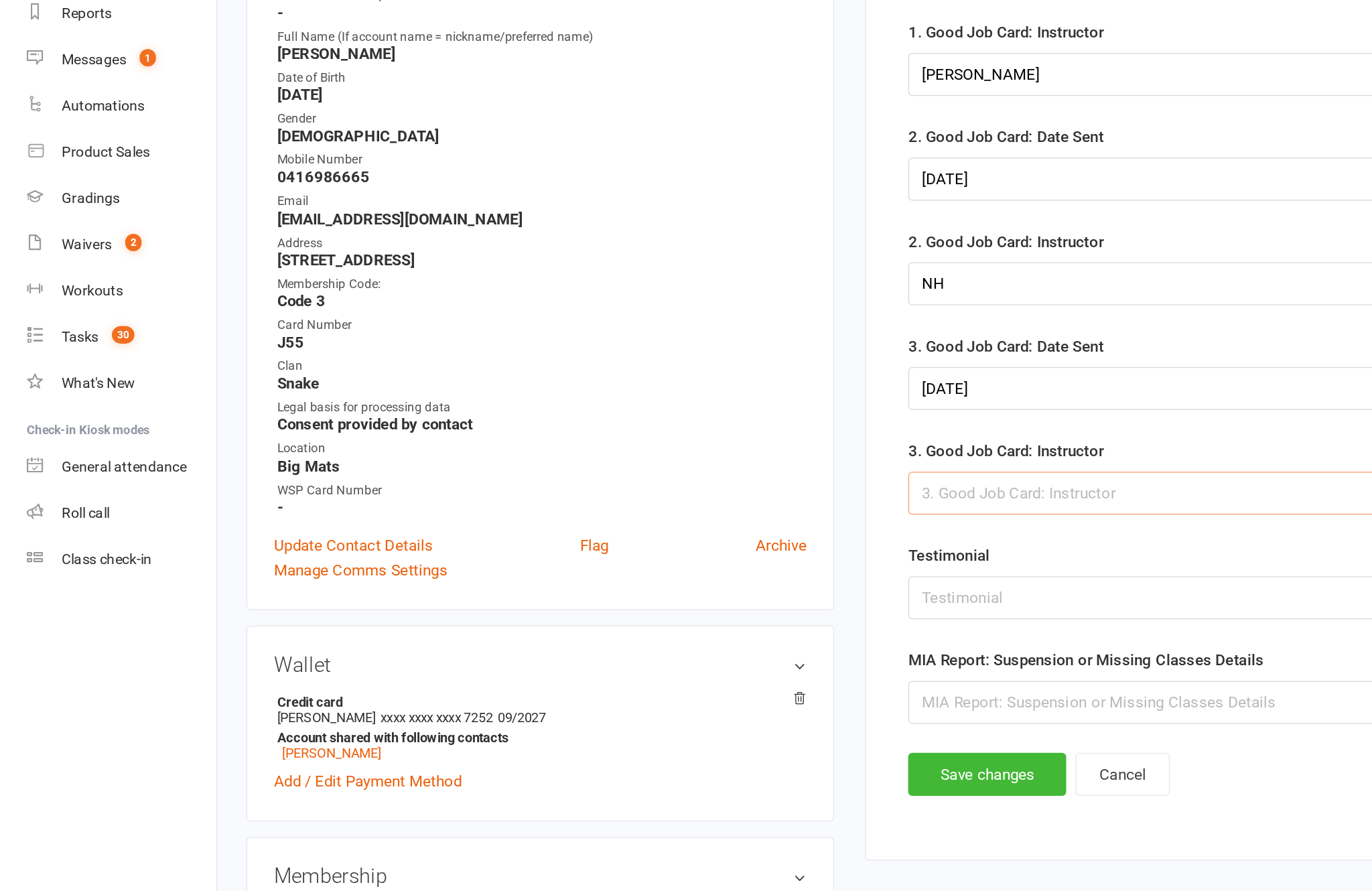
click at [701, 492] on input "text" at bounding box center [959, 506] width 733 height 28
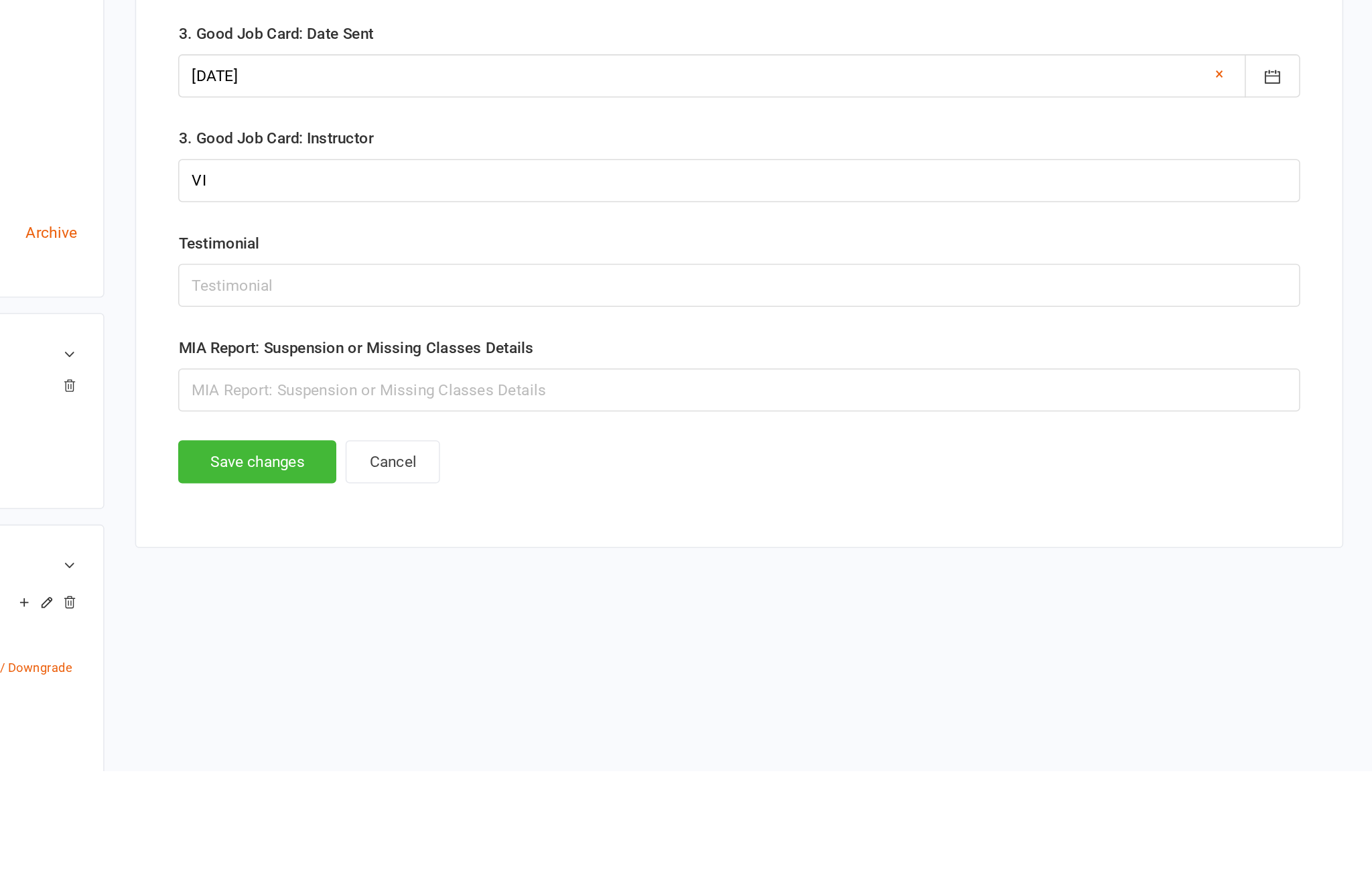
scroll to position [264, 0]
type input "VI"
click at [593, 540] on button "Save changes" at bounding box center [644, 554] width 103 height 28
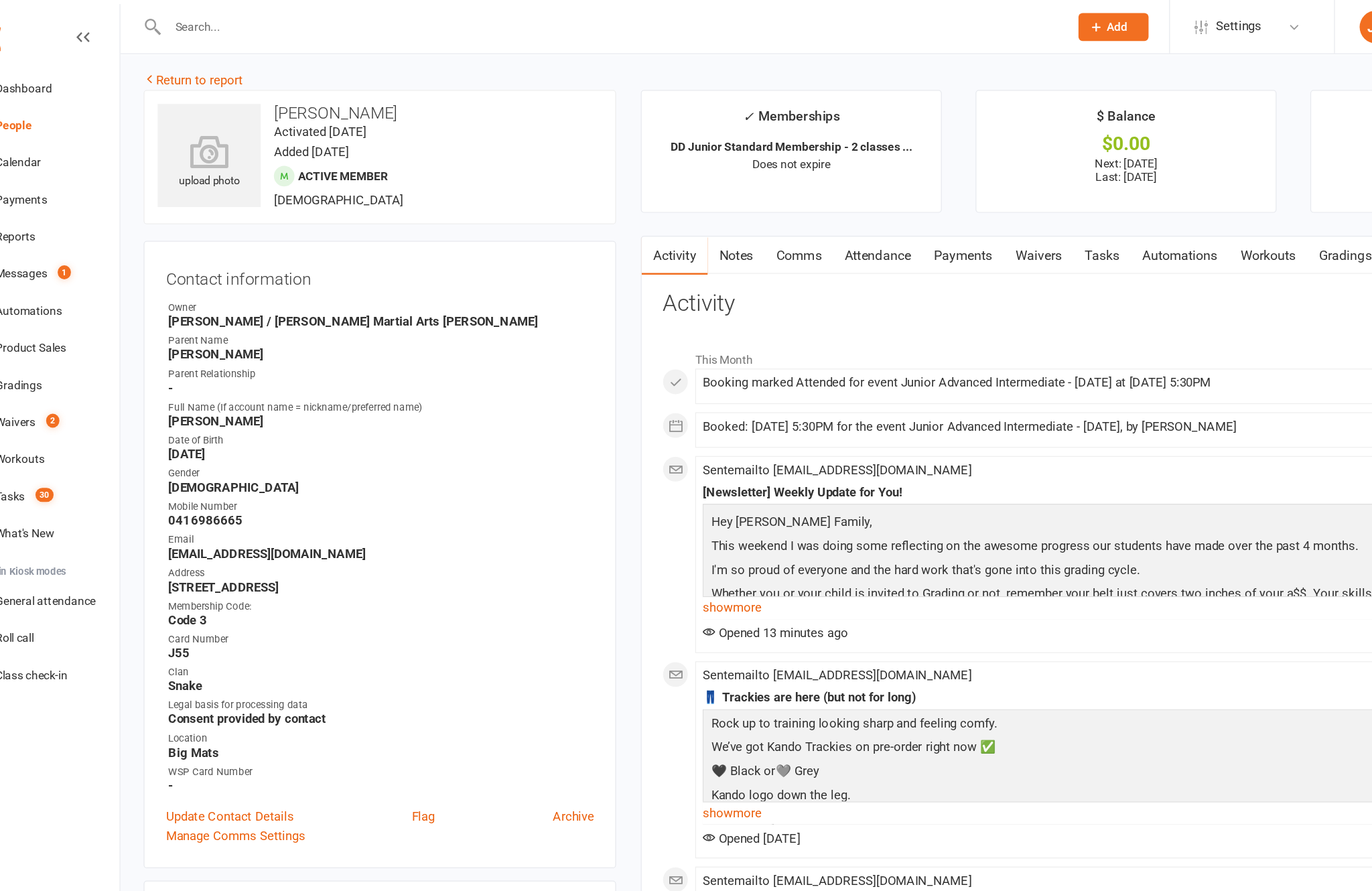
scroll to position [0, 0]
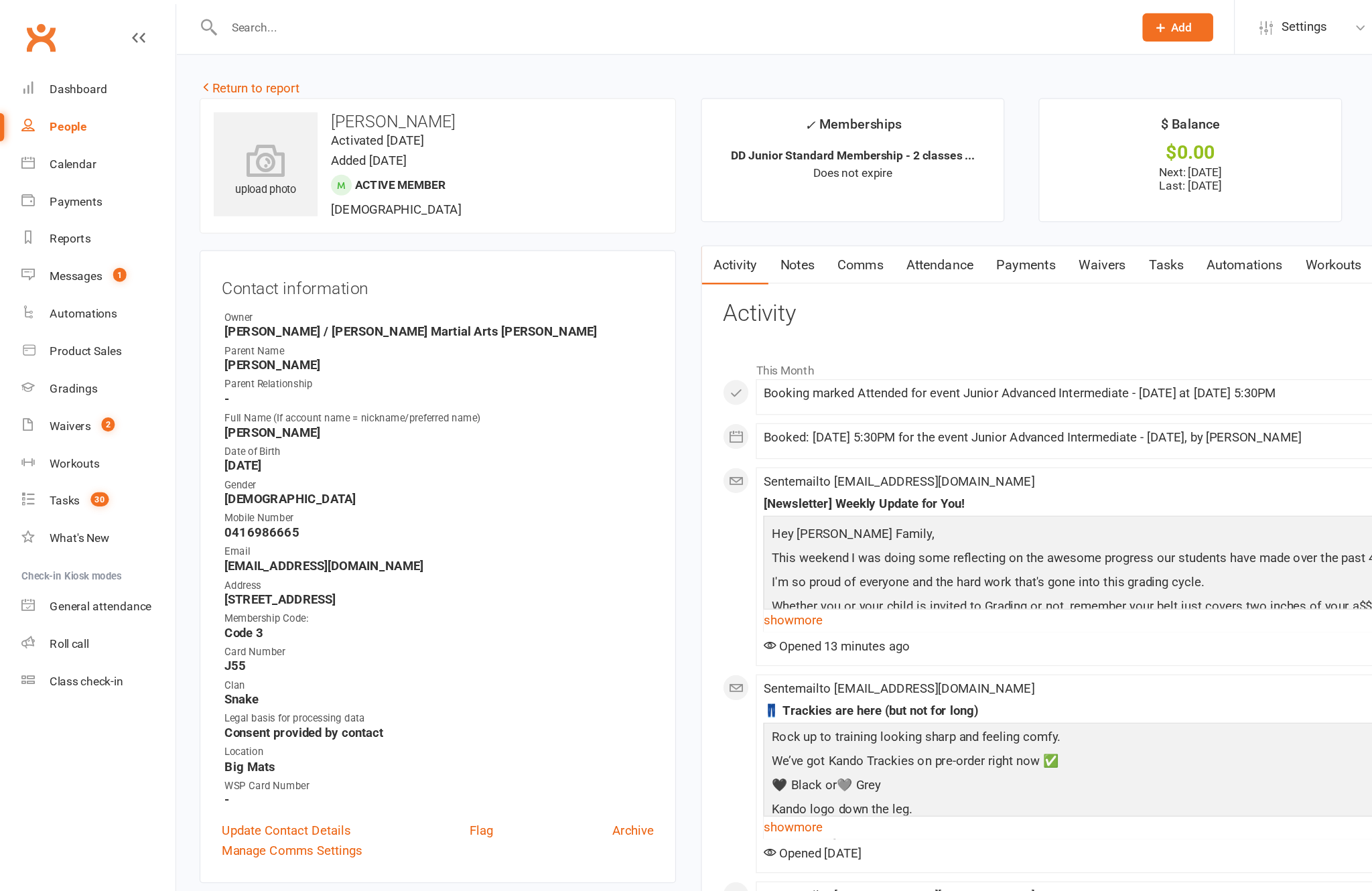
click at [226, 4] on div at bounding box center [531, 21] width 742 height 44
click at [214, 1] on div at bounding box center [531, 21] width 742 height 44
click at [202, 13] on input "text" at bounding box center [539, 22] width 727 height 19
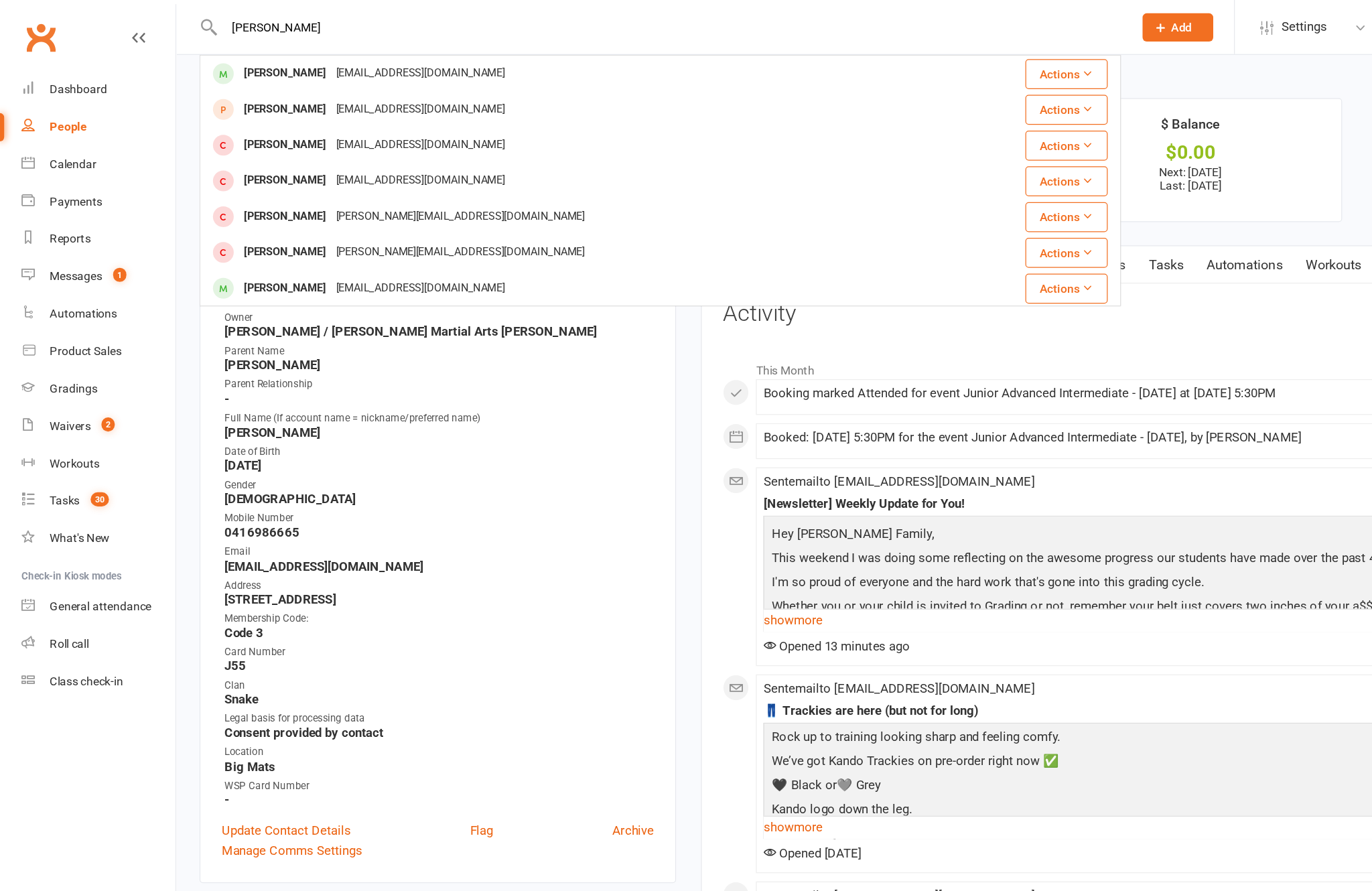
type input "[PERSON_NAME]"
click at [224, 57] on div "[PERSON_NAME]" at bounding box center [230, 59] width 74 height 20
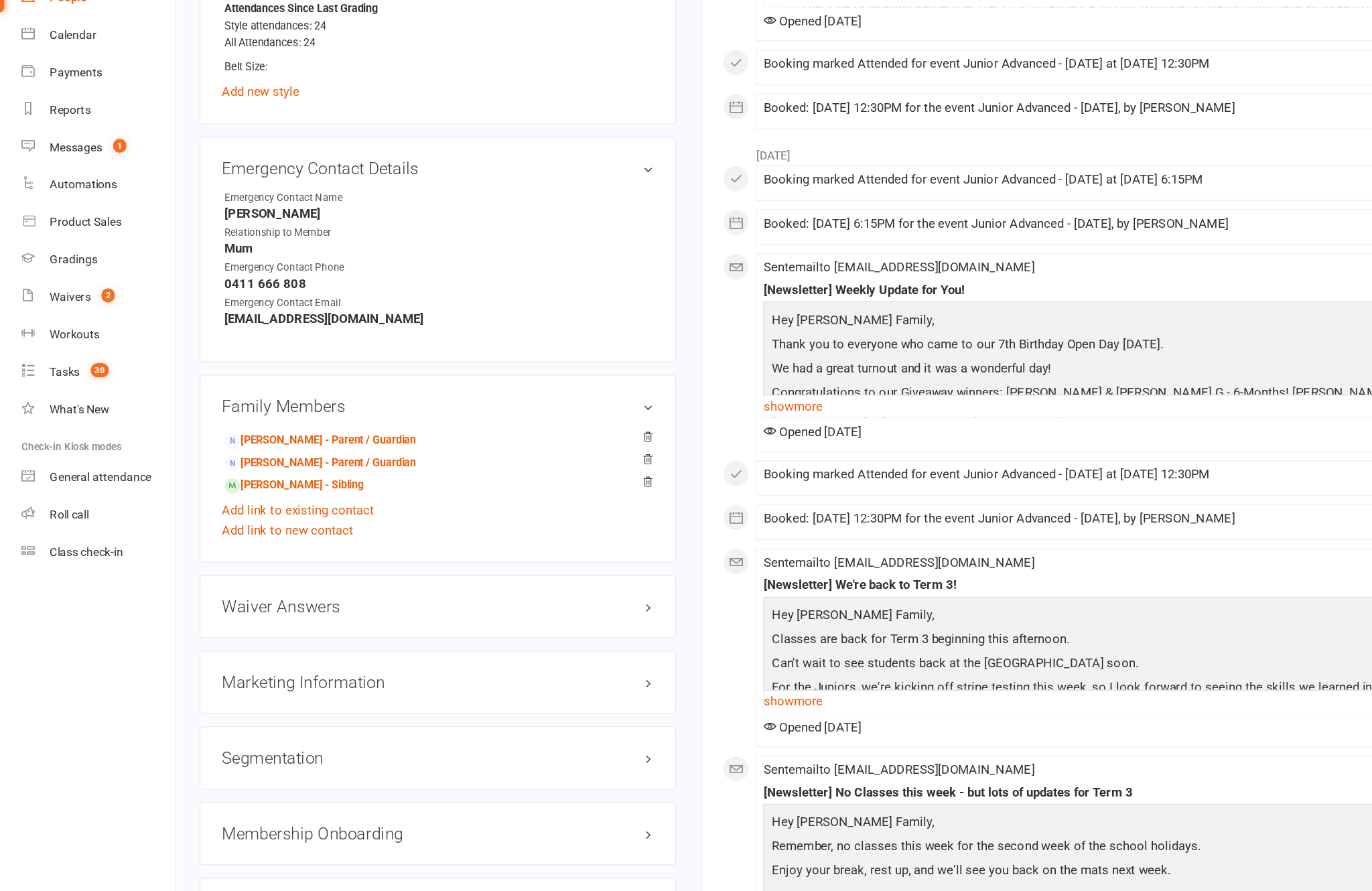
scroll to position [1057, 0]
